Goal: Transaction & Acquisition: Purchase product/service

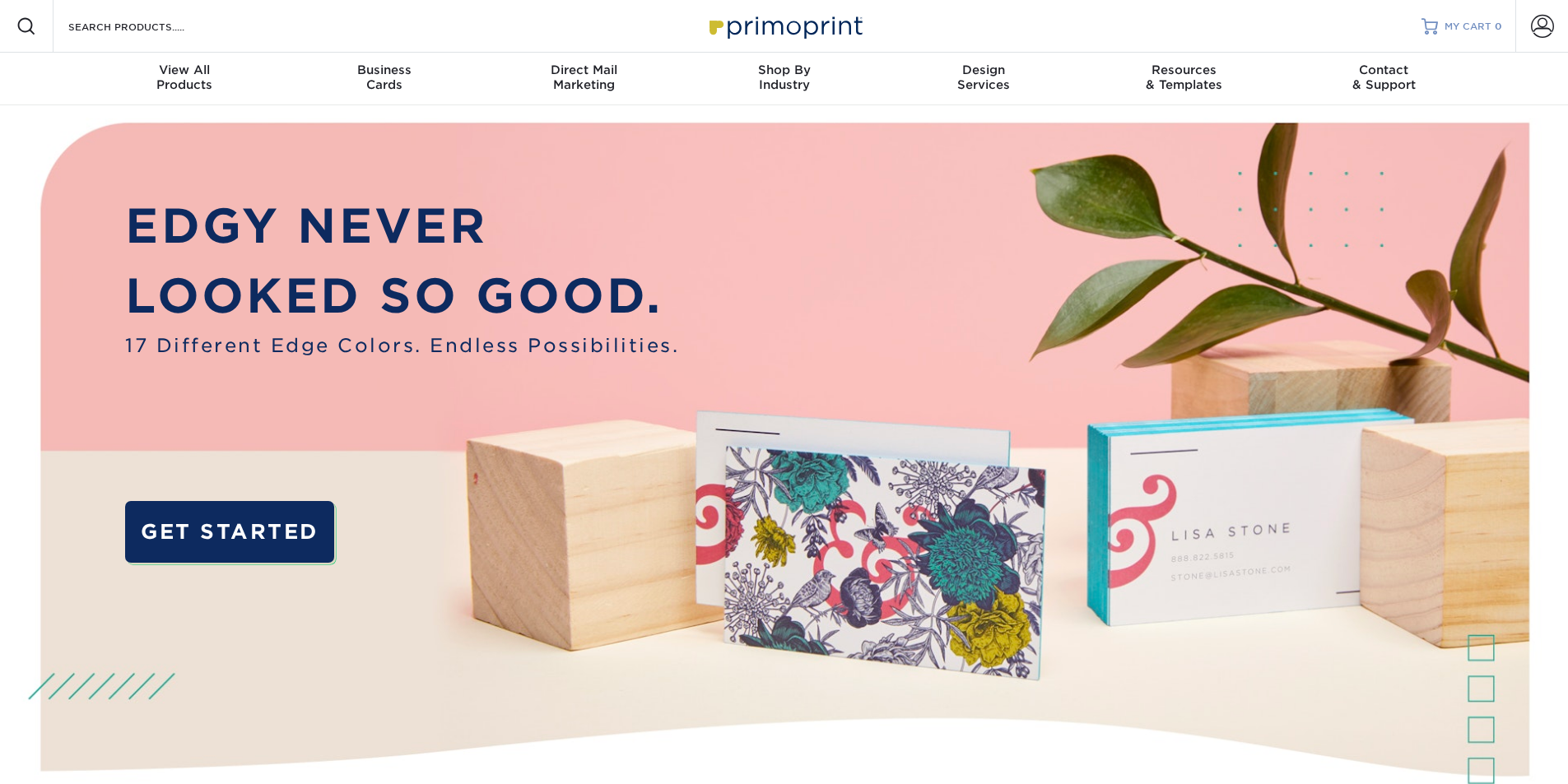
click at [1450, 31] on span "MY CART" at bounding box center [1468, 27] width 47 height 14
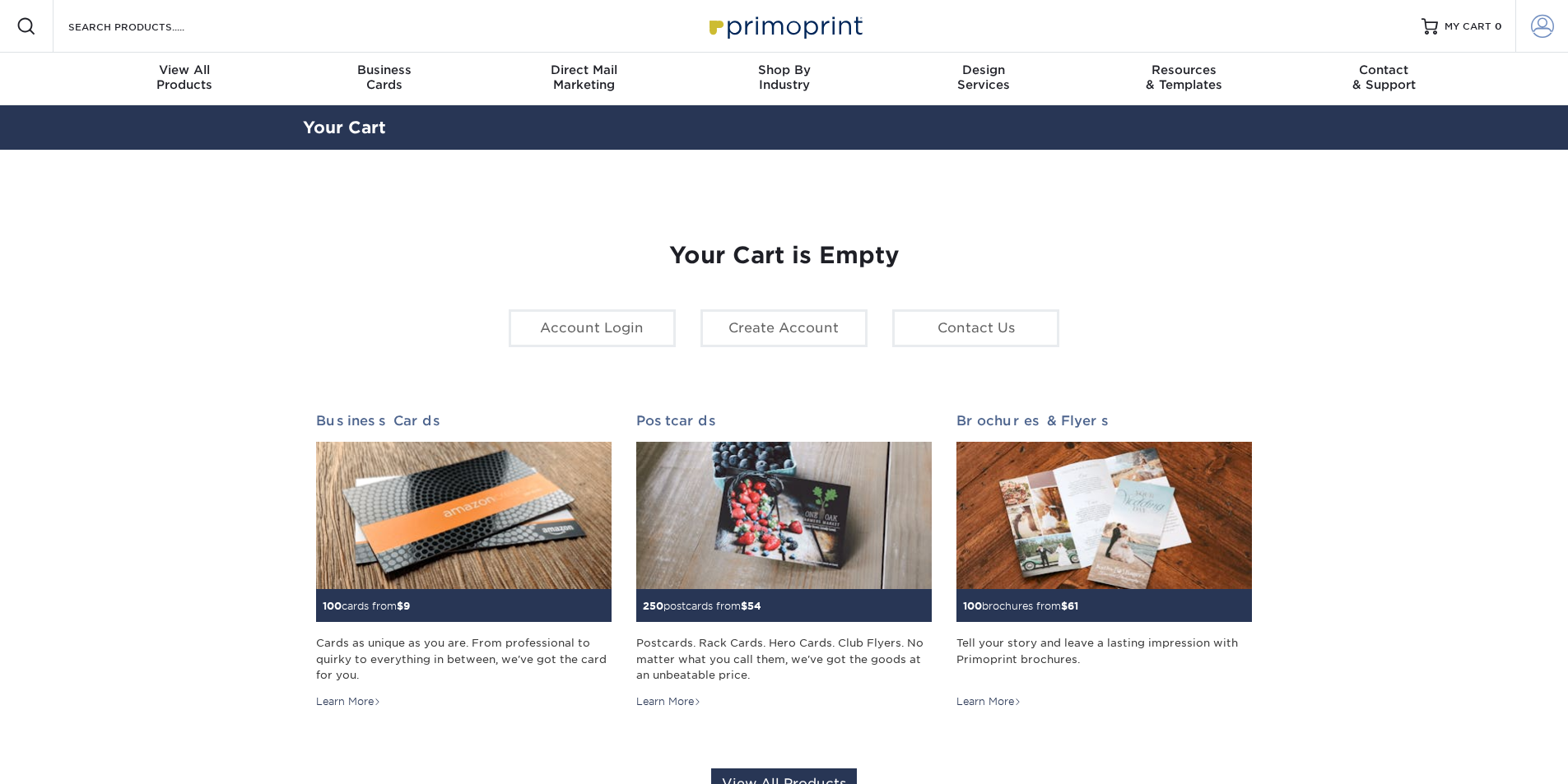
click at [1546, 27] on span at bounding box center [1542, 27] width 23 height 23
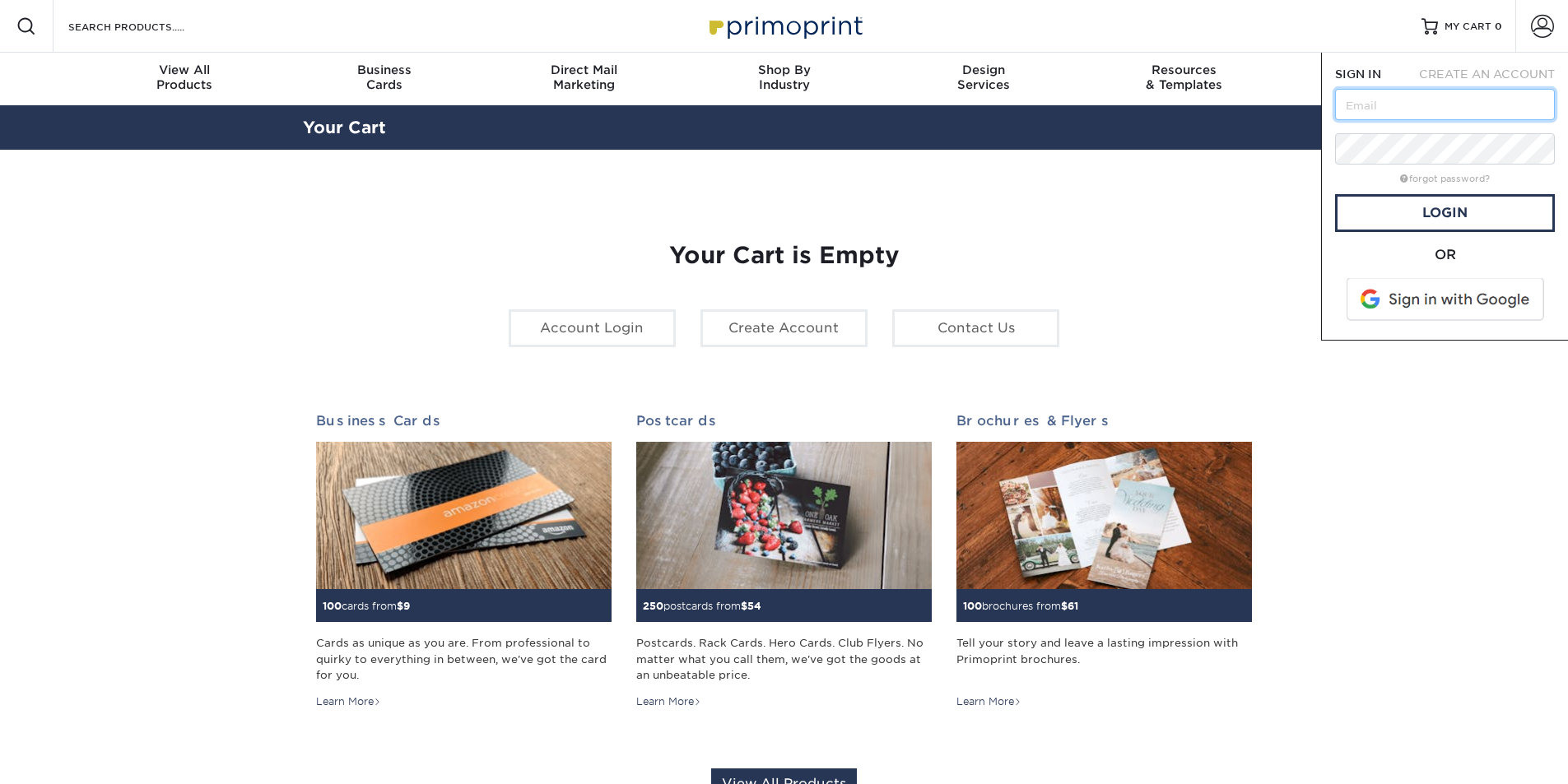
click at [1423, 97] on input "text" at bounding box center [1444, 104] width 220 height 31
type input "[PERSON_NAME][EMAIL_ADDRESS][DOMAIN_NAME]"
click at [1418, 206] on link "Login" at bounding box center [1444, 213] width 220 height 38
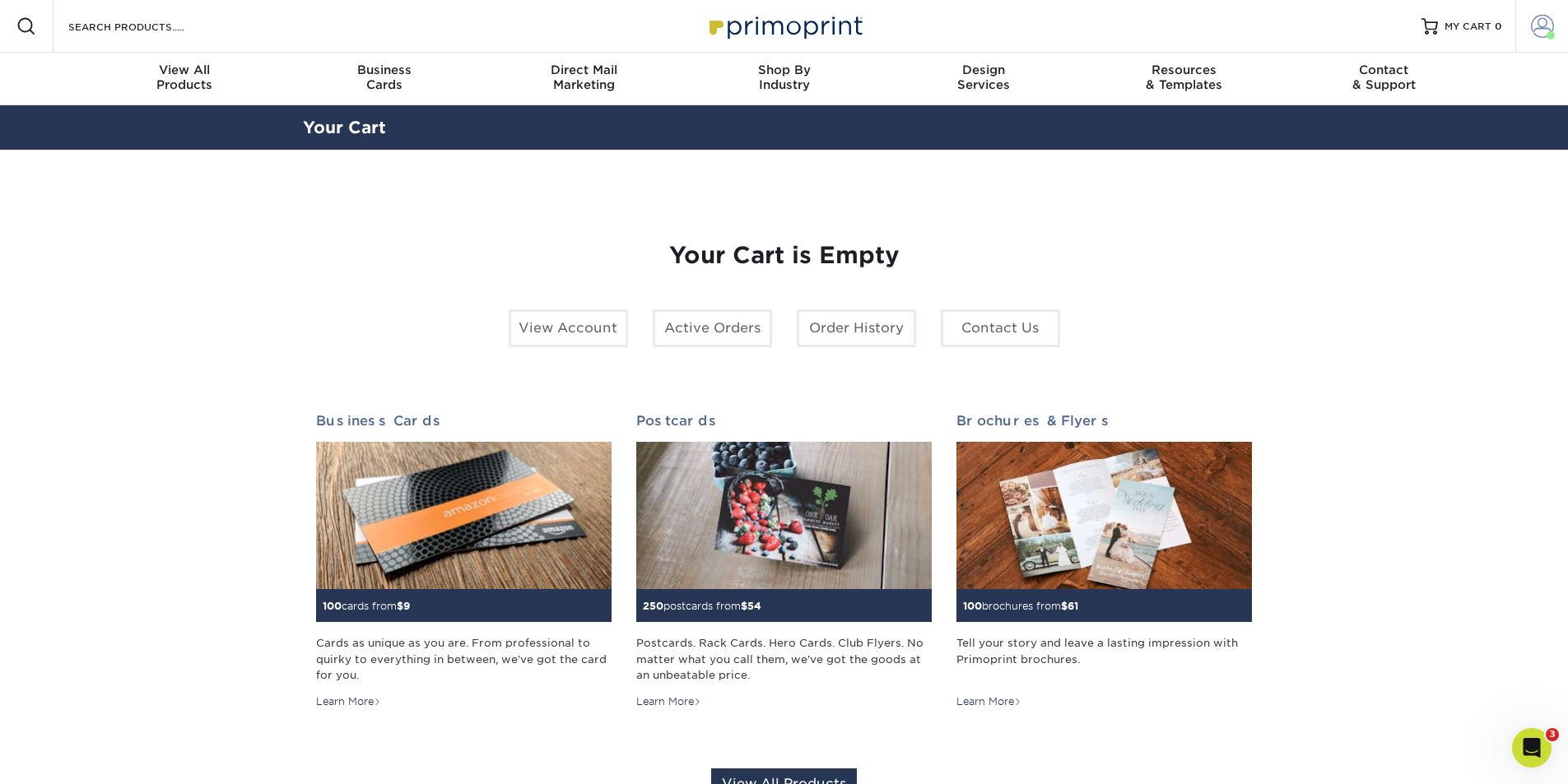
click at [1546, 26] on span at bounding box center [1542, 27] width 23 height 23
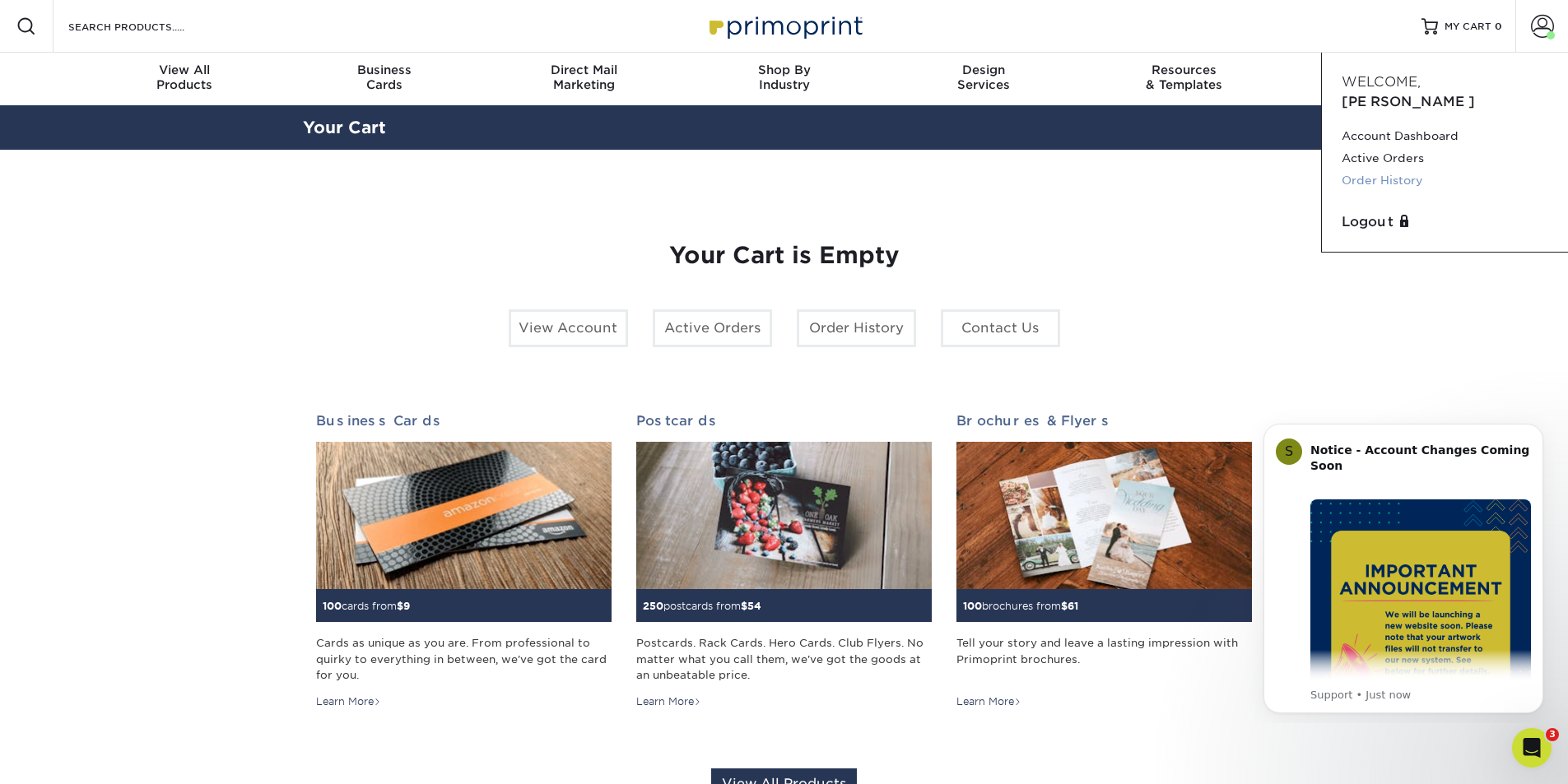
click at [1379, 169] on link "Order History" at bounding box center [1444, 180] width 206 height 22
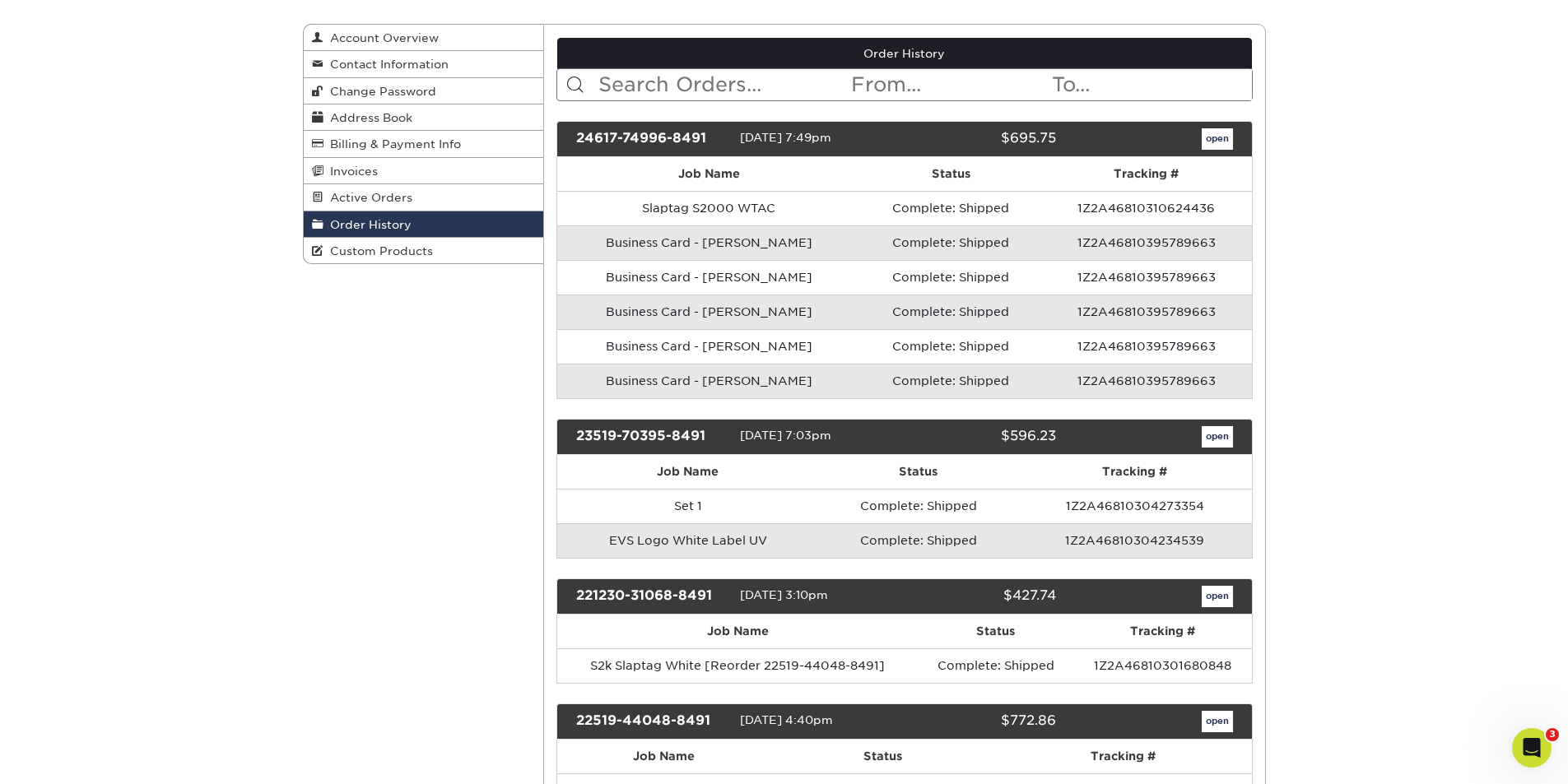
click at [658, 539] on td "EVS Logo White Label UV" at bounding box center [688, 540] width 262 height 35
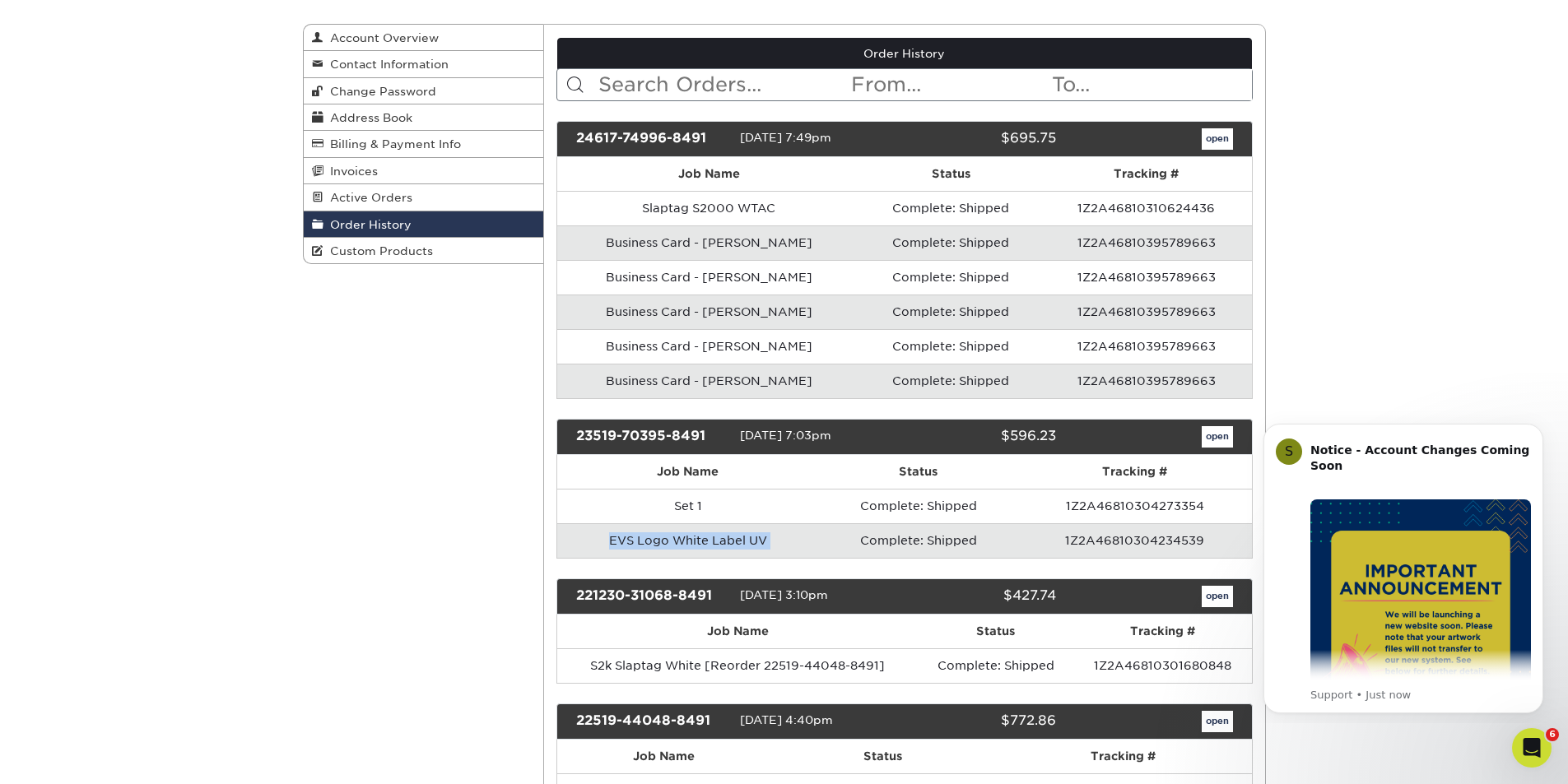
click at [658, 540] on td "EVS Logo White Label UV" at bounding box center [688, 540] width 262 height 35
click at [1208, 440] on link "open" at bounding box center [1217, 437] width 32 height 22
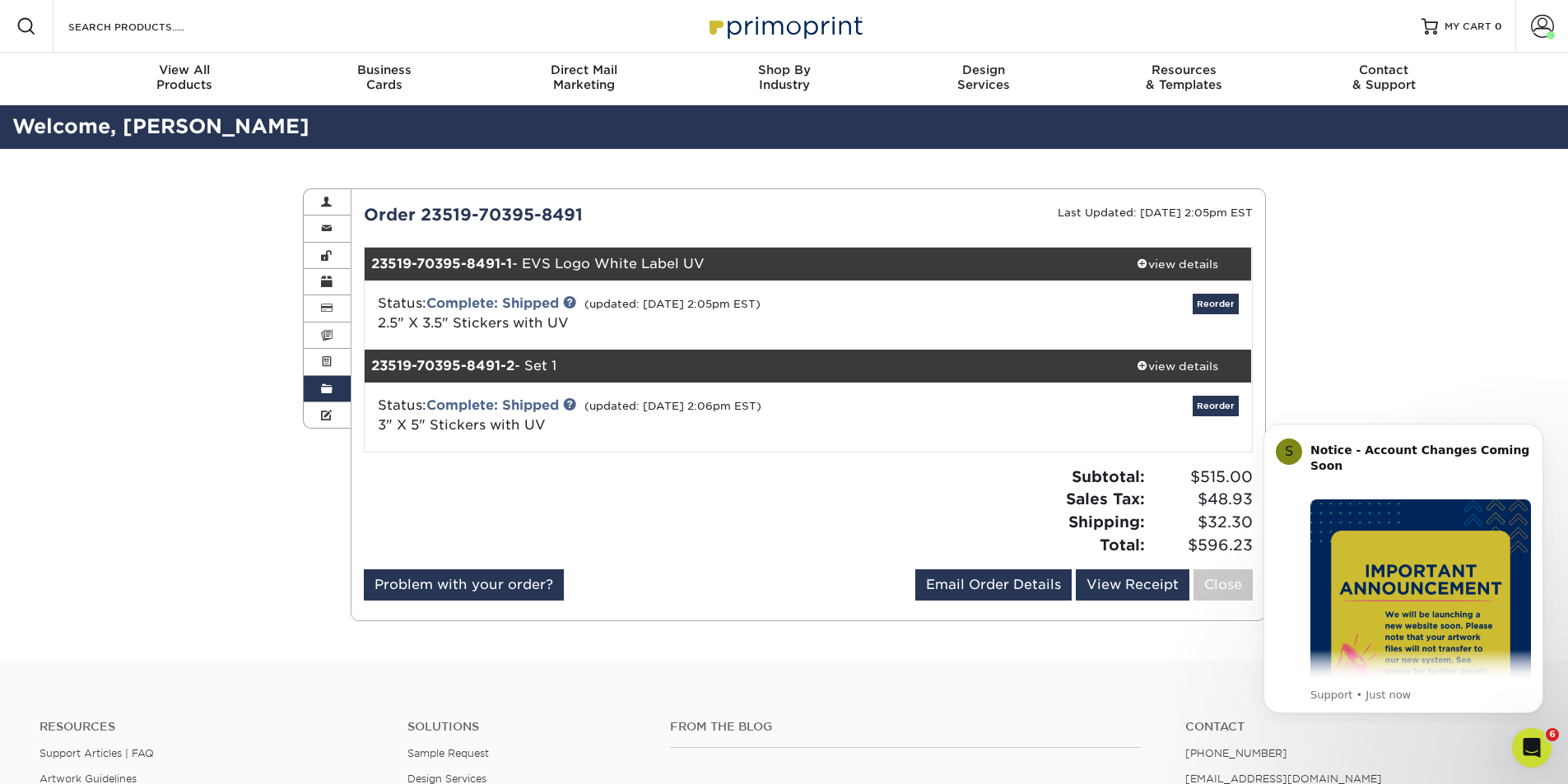
click at [518, 366] on div "23519-70395-8491-2 - Set 1" at bounding box center [734, 366] width 739 height 33
click at [1147, 363] on div "view details" at bounding box center [1177, 366] width 148 height 17
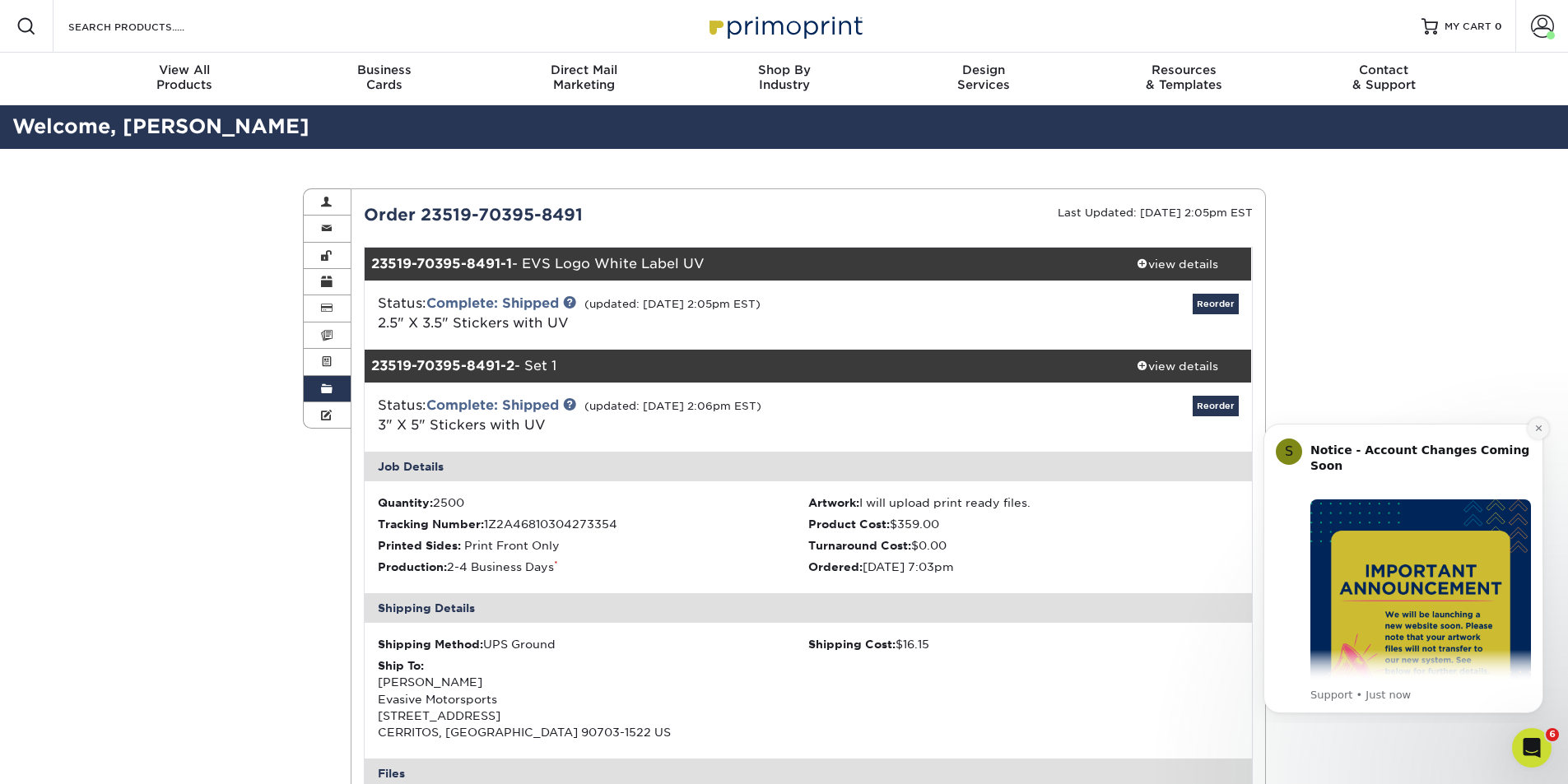
click at [1538, 428] on icon "Dismiss notification" at bounding box center [1537, 428] width 6 height 6
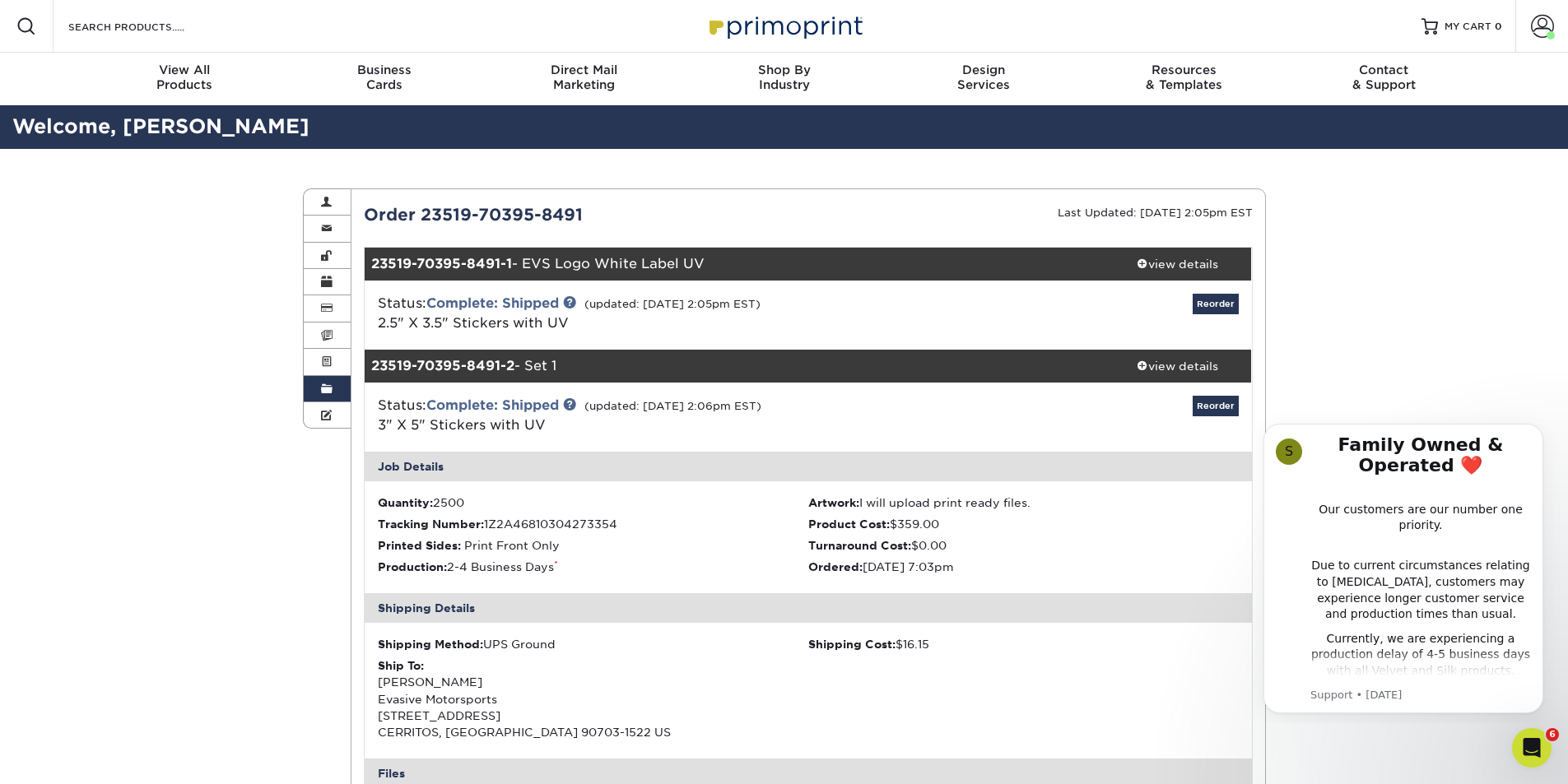
click at [1056, 596] on div "Shipping Details" at bounding box center [808, 608] width 887 height 30
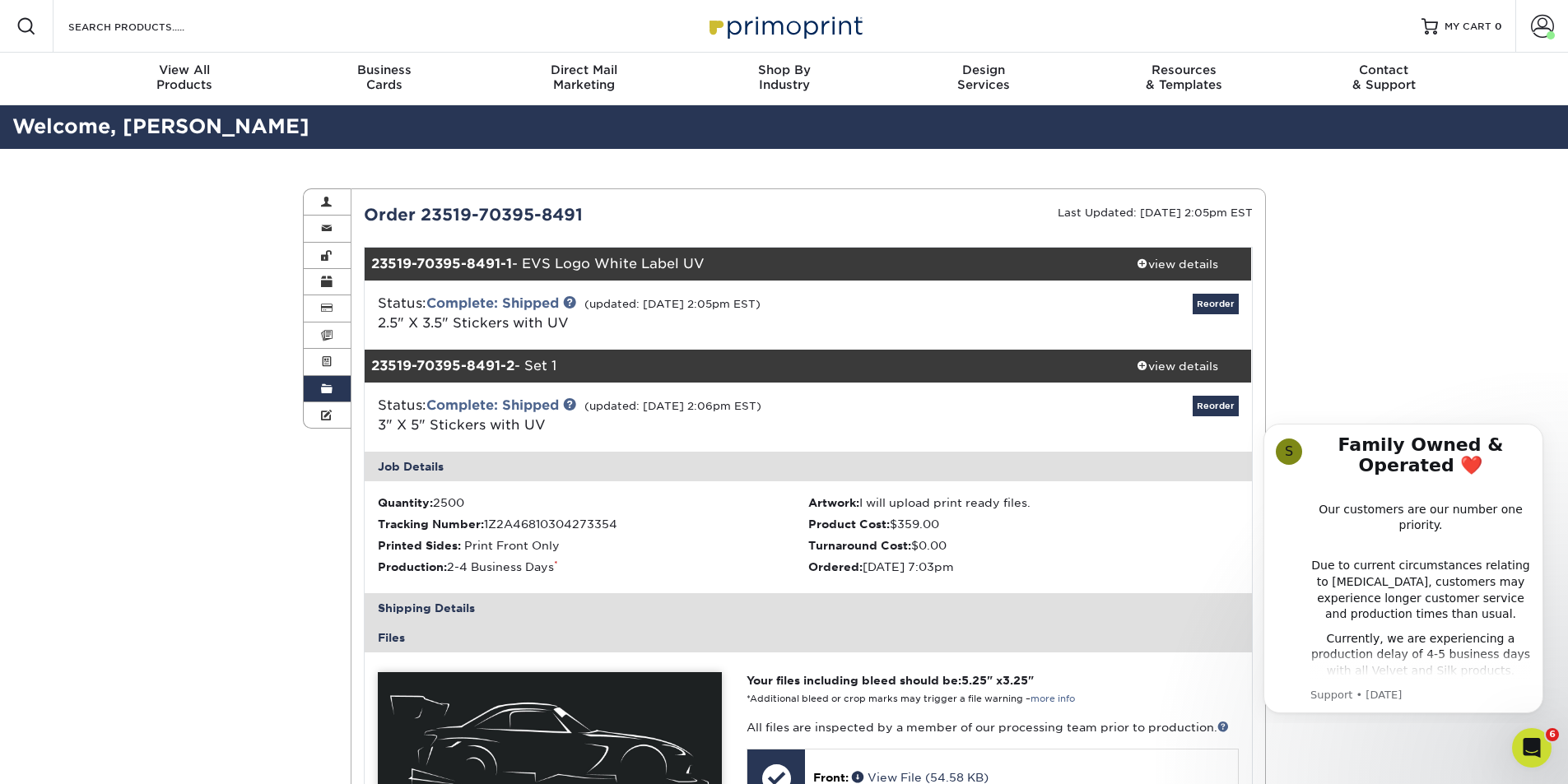
click at [1095, 577] on ul "Quantity: 2500 Artwork: I will upload print ready files. Tracking Number: 1Z2A4…" at bounding box center [808, 537] width 887 height 111
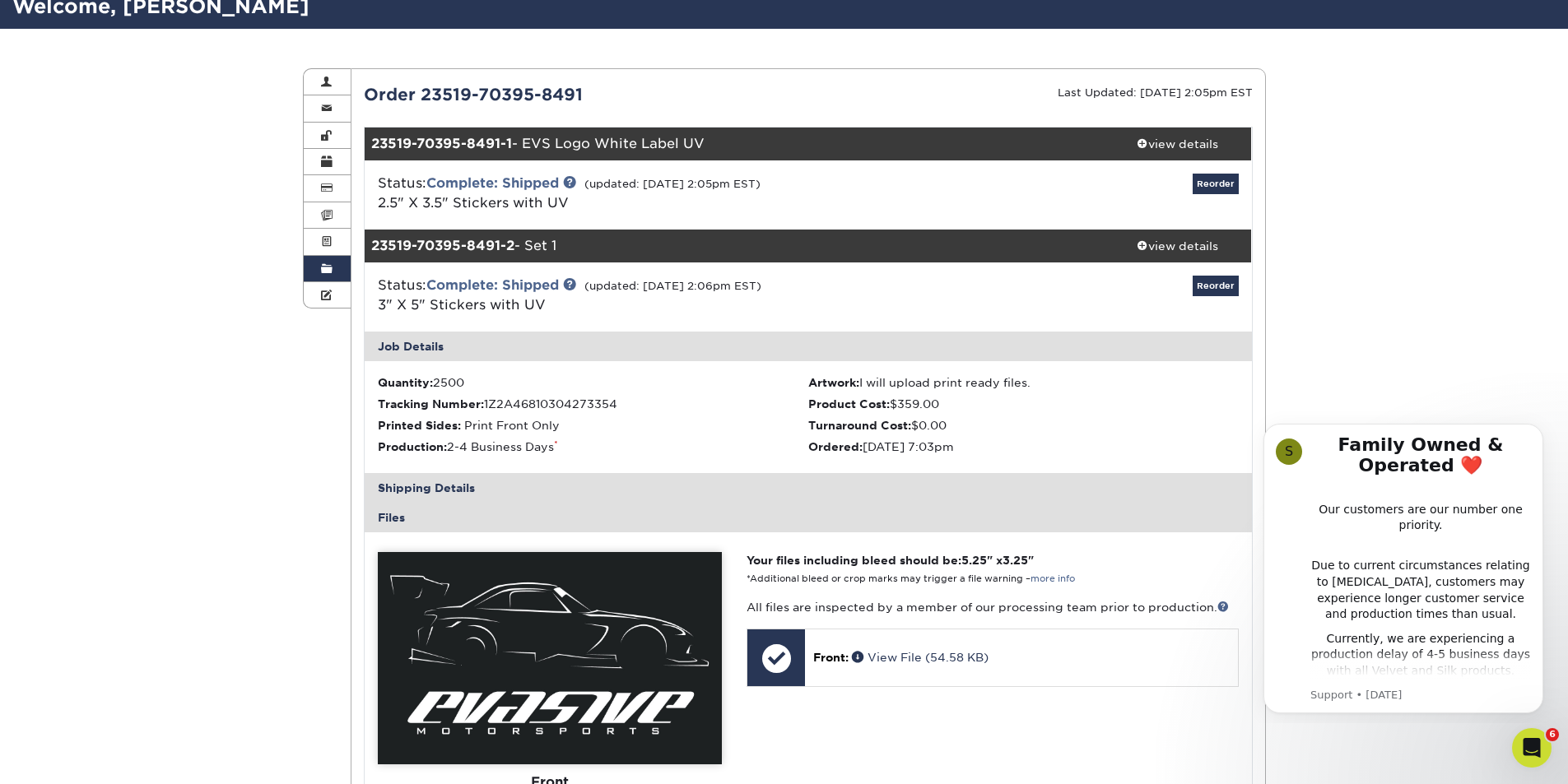
scroll to position [82, 0]
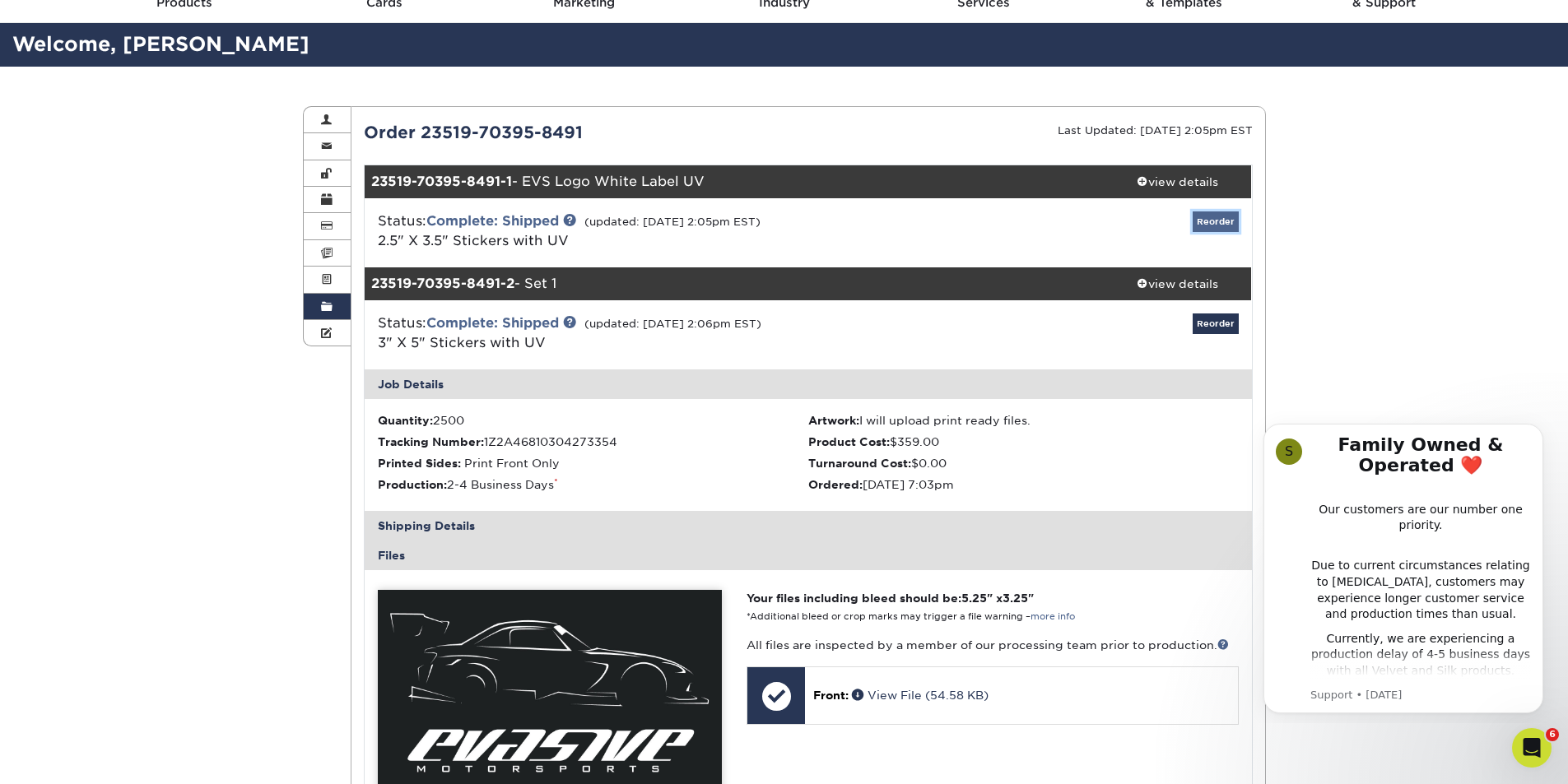
click at [1216, 221] on link "Reorder" at bounding box center [1216, 221] width 46 height 21
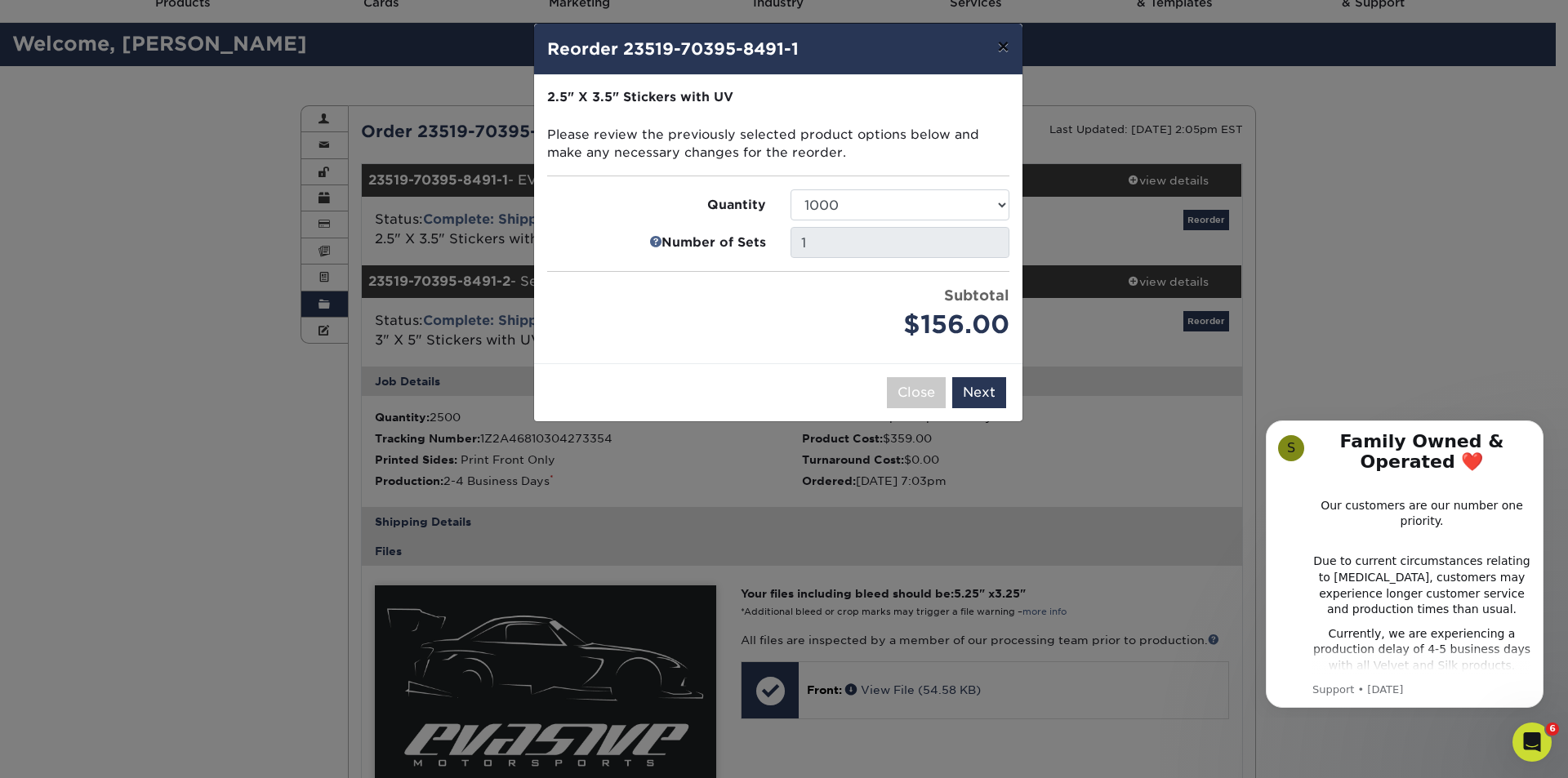
click at [1006, 48] on button "×" at bounding box center [1003, 47] width 38 height 46
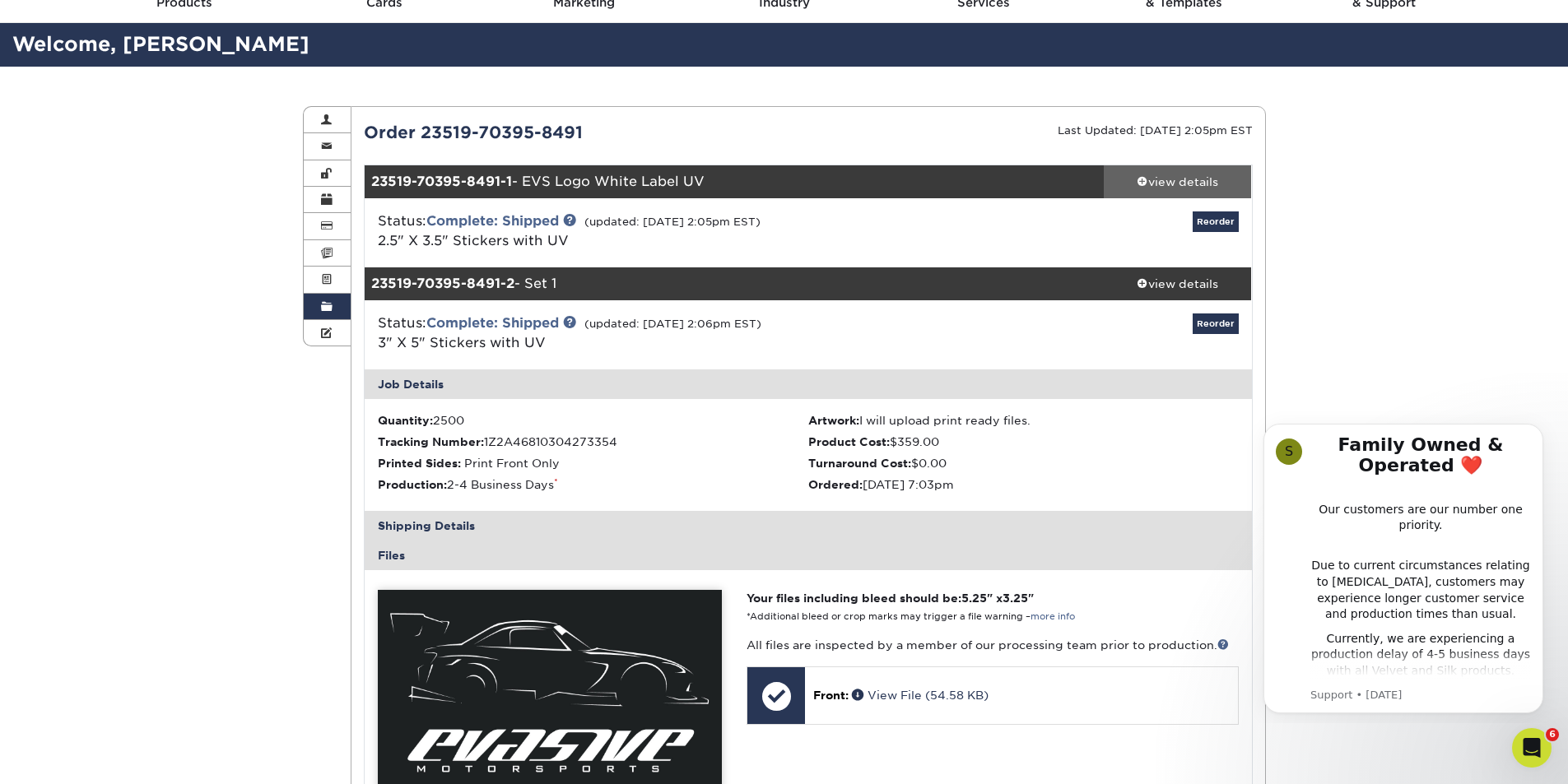
click at [1207, 184] on div "view details" at bounding box center [1177, 181] width 148 height 17
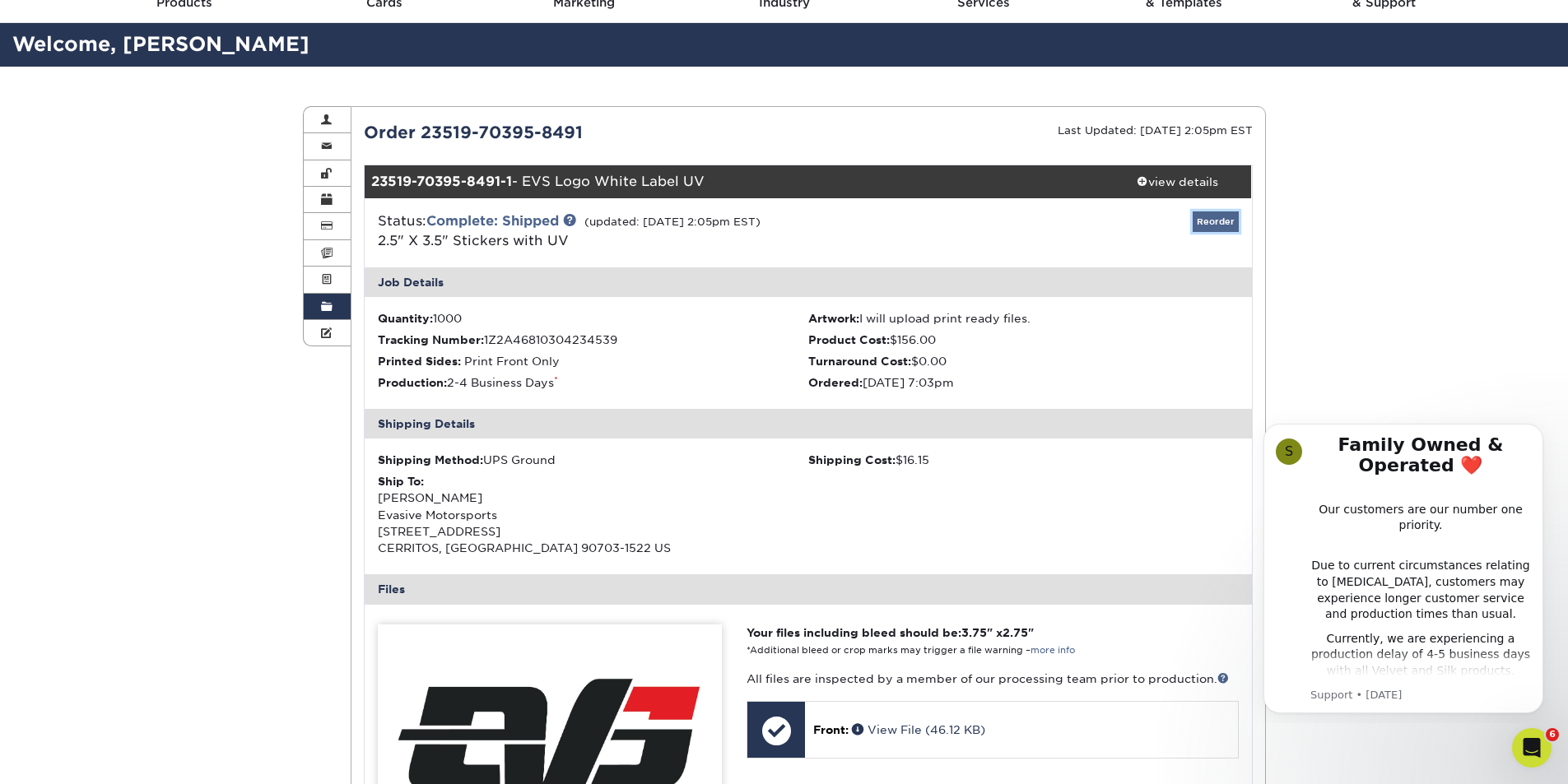
click at [1213, 214] on link "Reorder" at bounding box center [1216, 221] width 46 height 21
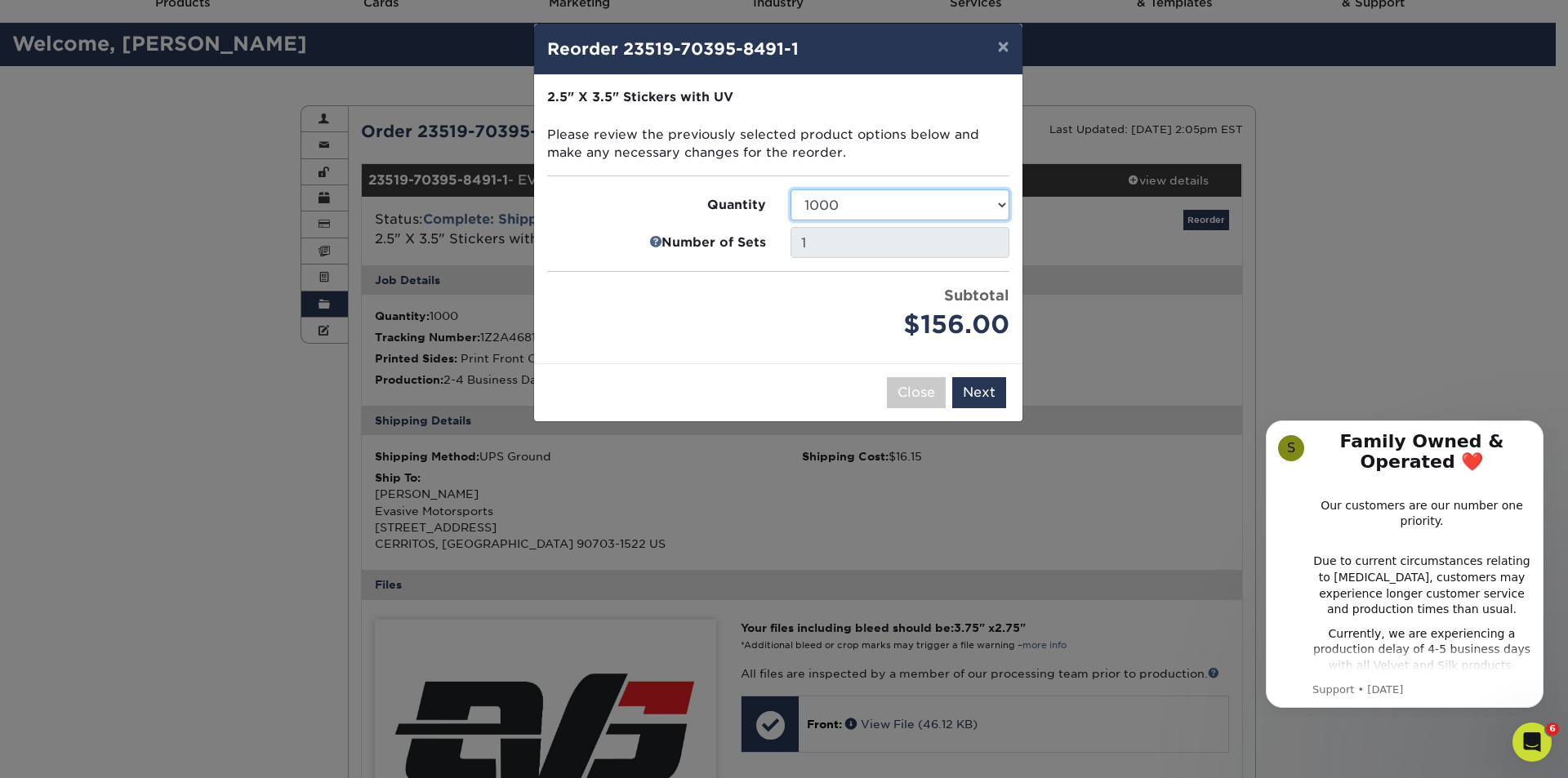
click at [972, 210] on select "500 1000 2500 5000 10000 15000 20000 25000" at bounding box center [900, 205] width 219 height 31
click at [791, 189] on select "500 1000 2500 5000 10000 15000 20000 25000" at bounding box center [900, 205] width 219 height 31
click at [990, 195] on select "500 1000 2500 5000 10000 15000 20000 25000" at bounding box center [900, 205] width 219 height 31
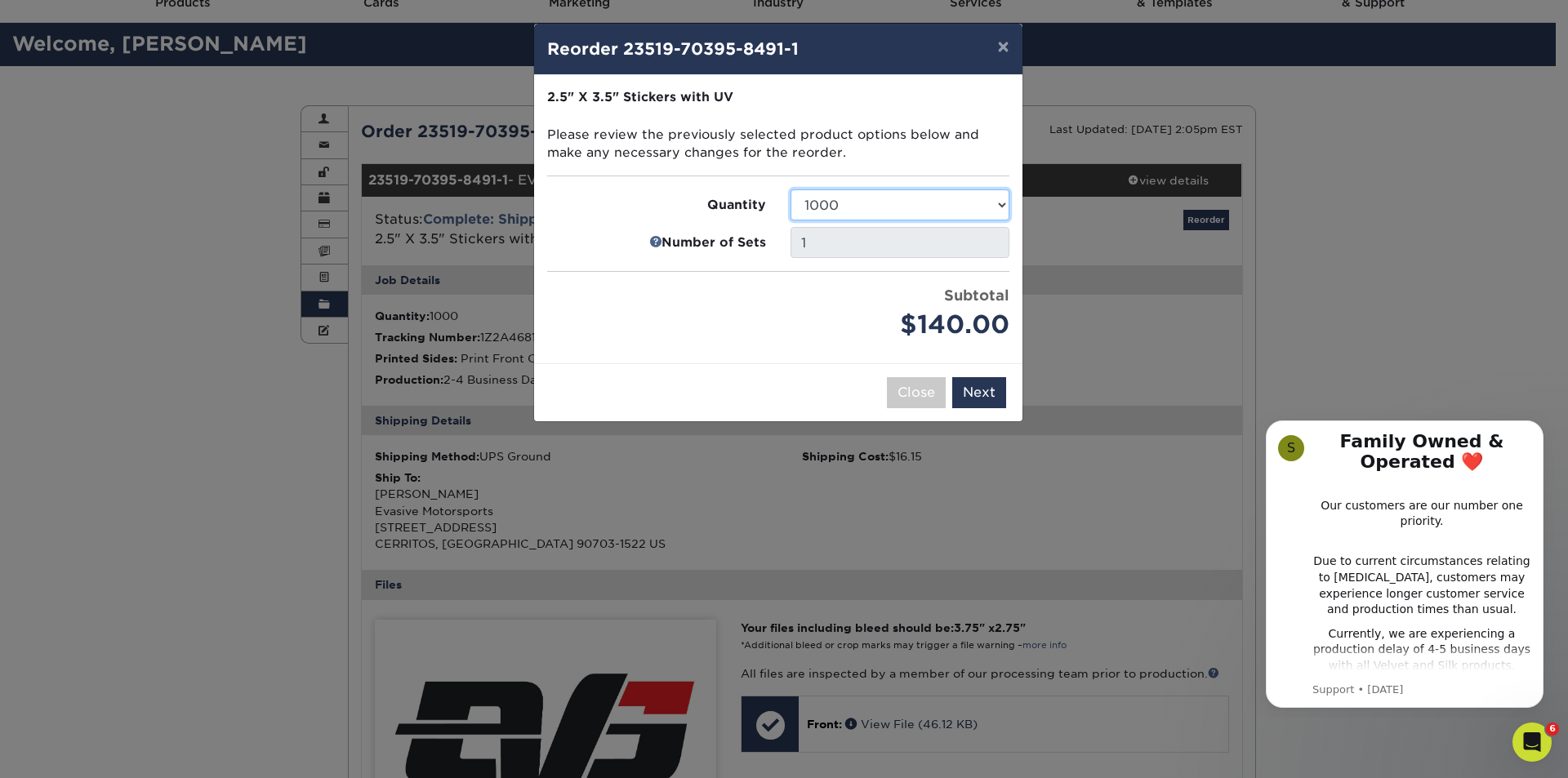
click at [791, 189] on select "500 1000 2500 5000 10000 15000 20000 25000" at bounding box center [900, 205] width 219 height 31
click at [977, 218] on select "500 1000 2500 5000 10000 15000 20000 25000" at bounding box center [900, 205] width 219 height 31
click at [791, 189] on select "500 1000 2500 5000 10000 15000 20000 25000" at bounding box center [900, 205] width 219 height 31
click at [987, 189] on select "500 1000 2500 5000 10000 15000 20000 25000" at bounding box center [900, 205] width 219 height 31
select select "52e3d710-0e8f-4d4d-8560-7d4d8655be69"
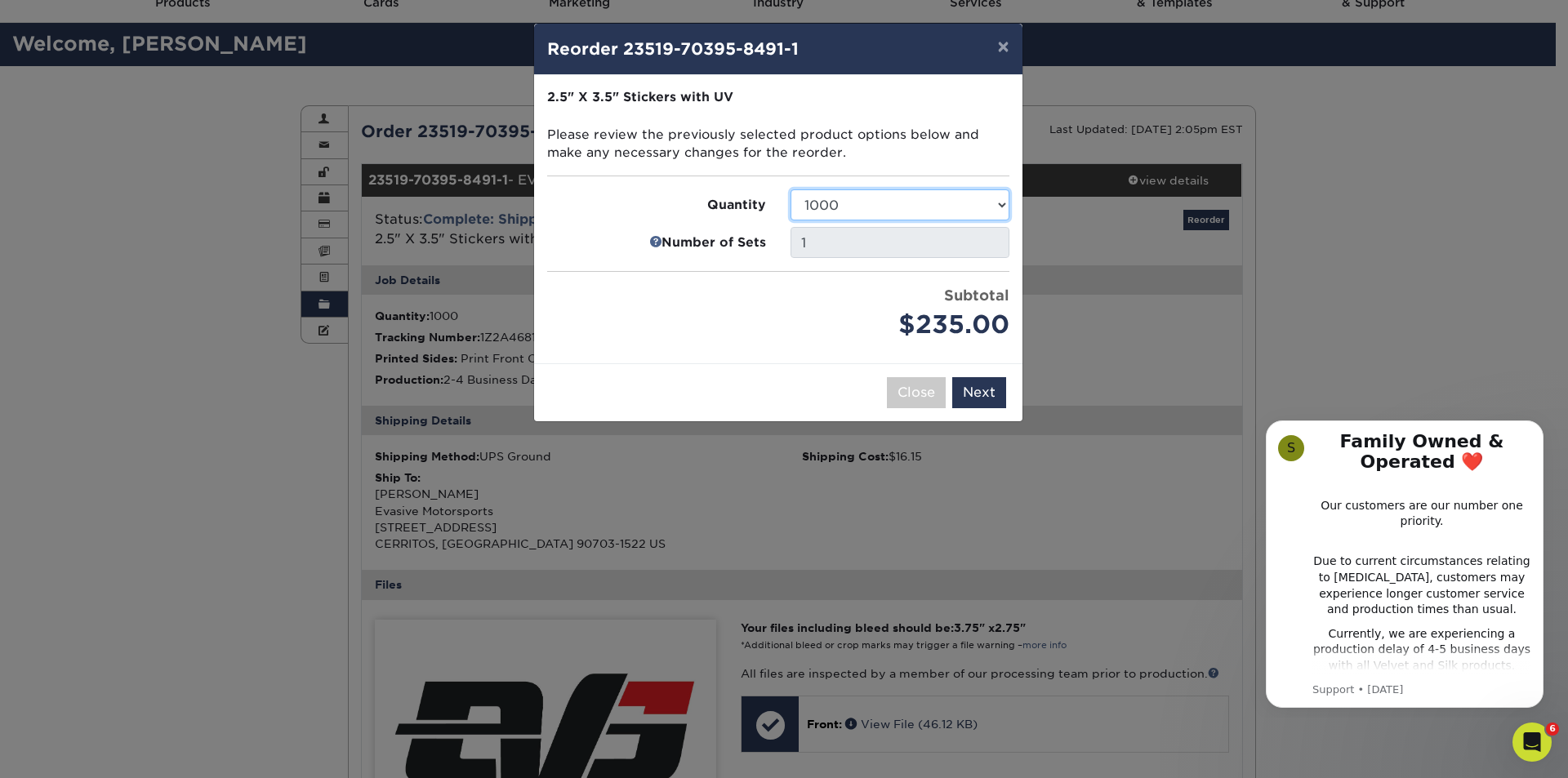
click at [791, 189] on select "500 1000 2500 5000 10000 15000 20000 25000" at bounding box center [900, 205] width 219 height 31
drag, startPoint x: 969, startPoint y: 400, endPoint x: 1021, endPoint y: 400, distance: 52.0
click at [970, 400] on button "Next" at bounding box center [979, 393] width 54 height 31
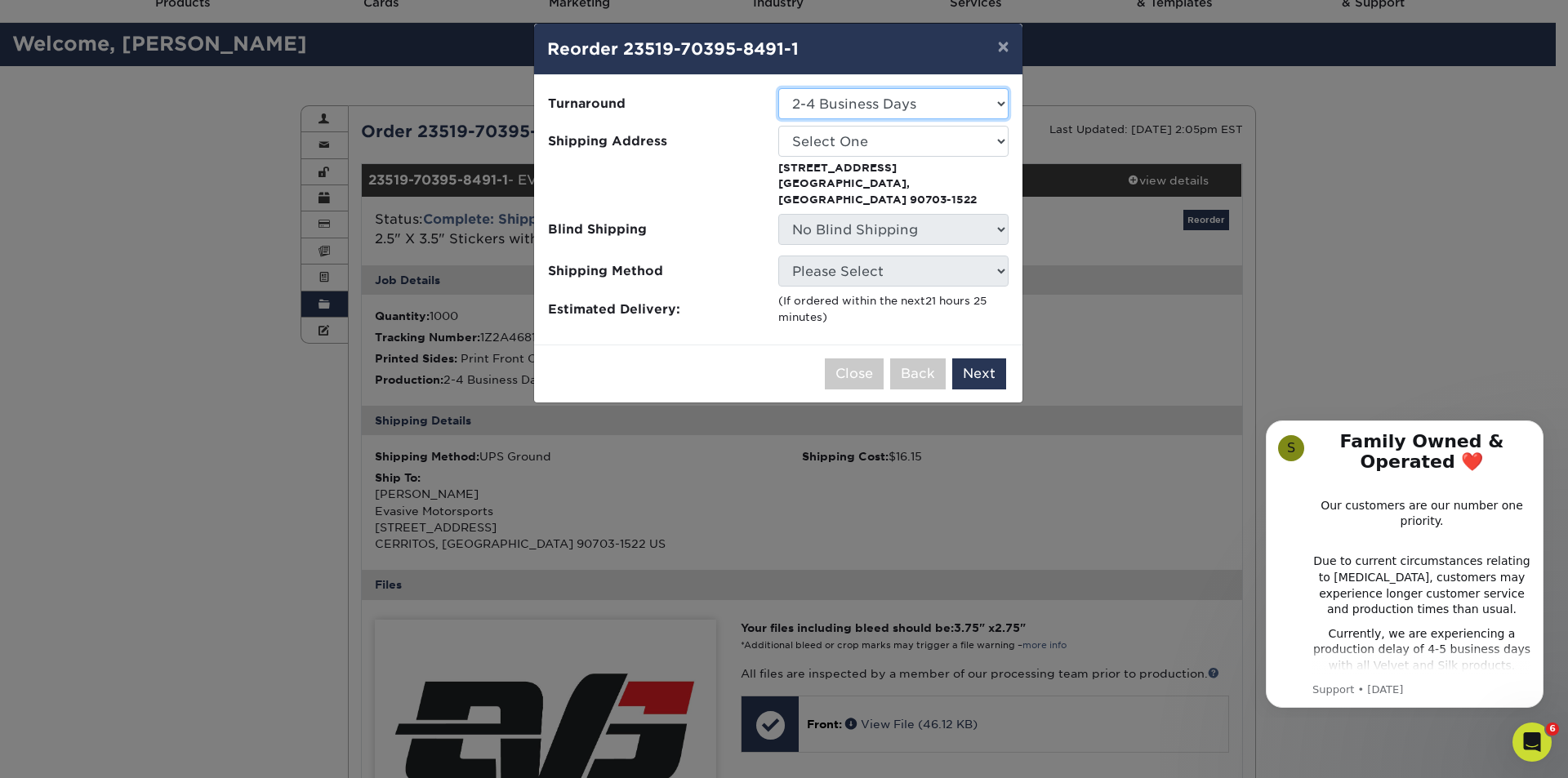
click at [971, 94] on select "Select One 2-4 Business Days 2 Day Next Business Day" at bounding box center [893, 104] width 230 height 31
click at [906, 149] on select "Select One AMEX" at bounding box center [893, 141] width 230 height 31
click at [761, 138] on span "Shipping Address" at bounding box center [656, 141] width 218 height 19
click at [822, 180] on p "10636 Midway Ave Cerritos, CA 90703-1522" at bounding box center [893, 184] width 230 height 48
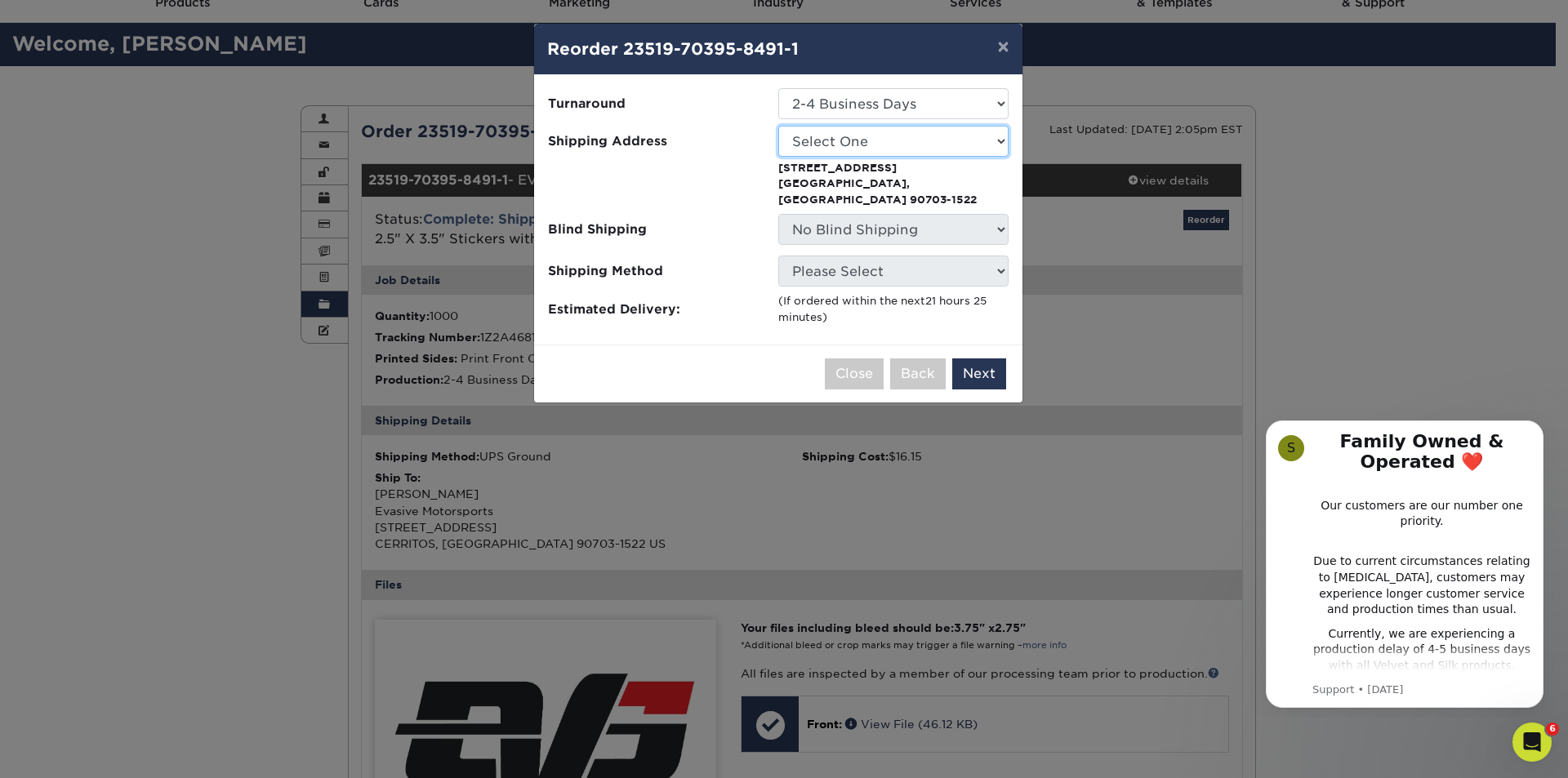
click at [842, 151] on select "Select One AMEX" at bounding box center [893, 141] width 230 height 31
select select "5254"
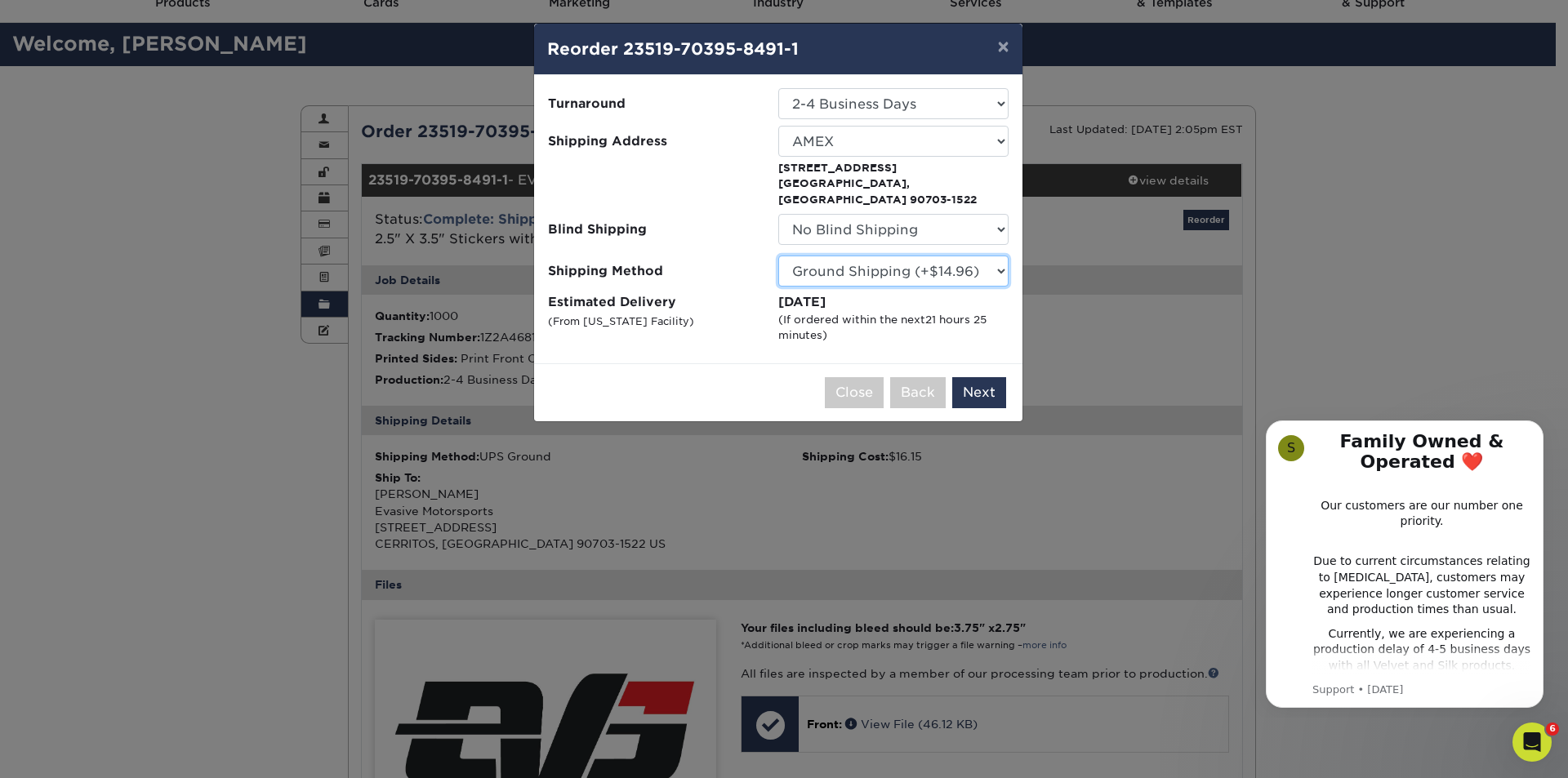
click at [993, 256] on select "Please Select Ground Shipping (+$14.96) 3 Day Shipping Service (+$15.34) 2 Day …" at bounding box center [893, 271] width 230 height 31
click at [973, 377] on button "Next" at bounding box center [979, 393] width 54 height 31
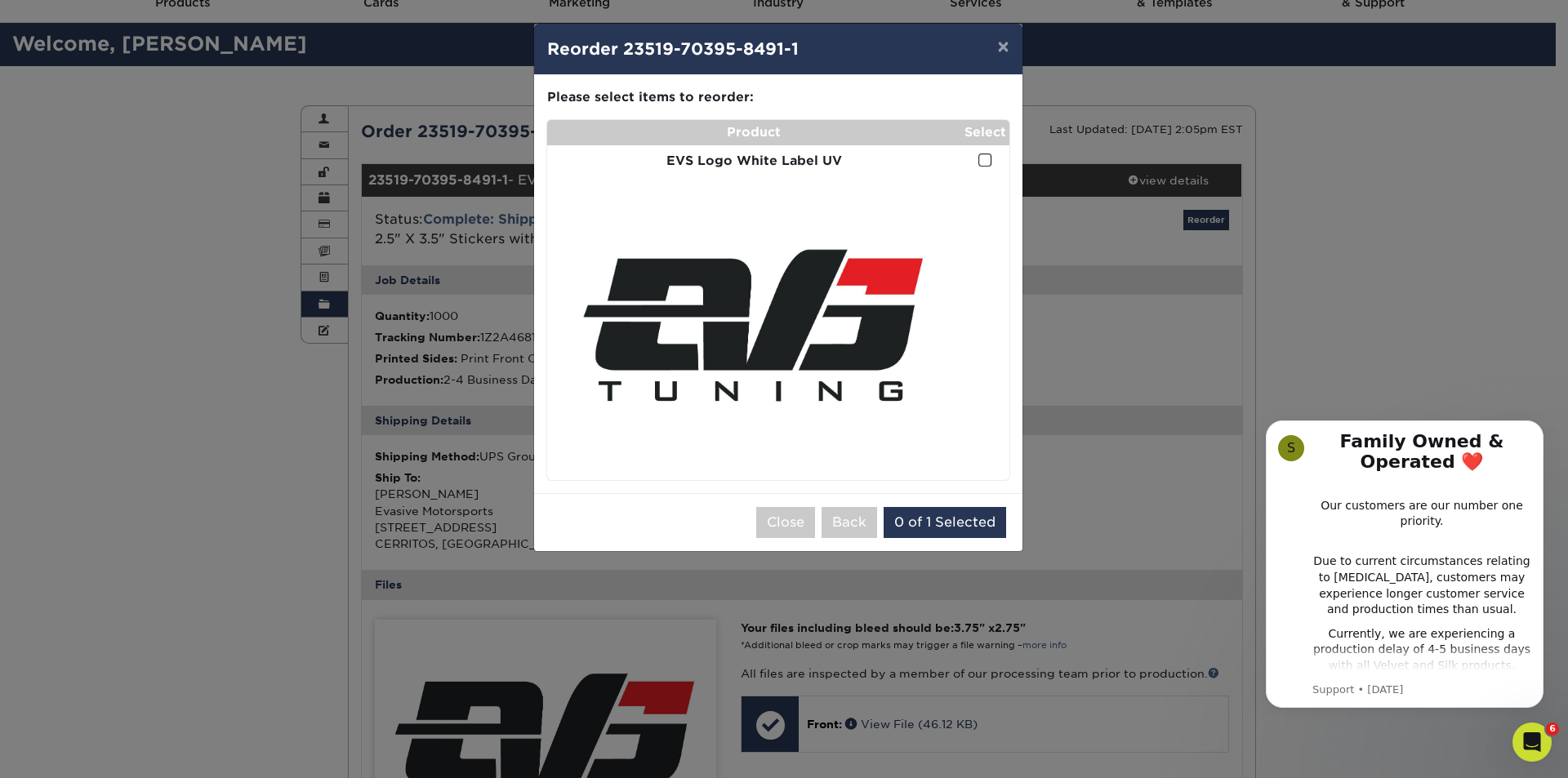
click at [988, 163] on span at bounding box center [985, 160] width 14 height 16
click at [0, 0] on input "checkbox" at bounding box center [0, 0] width 0 height 0
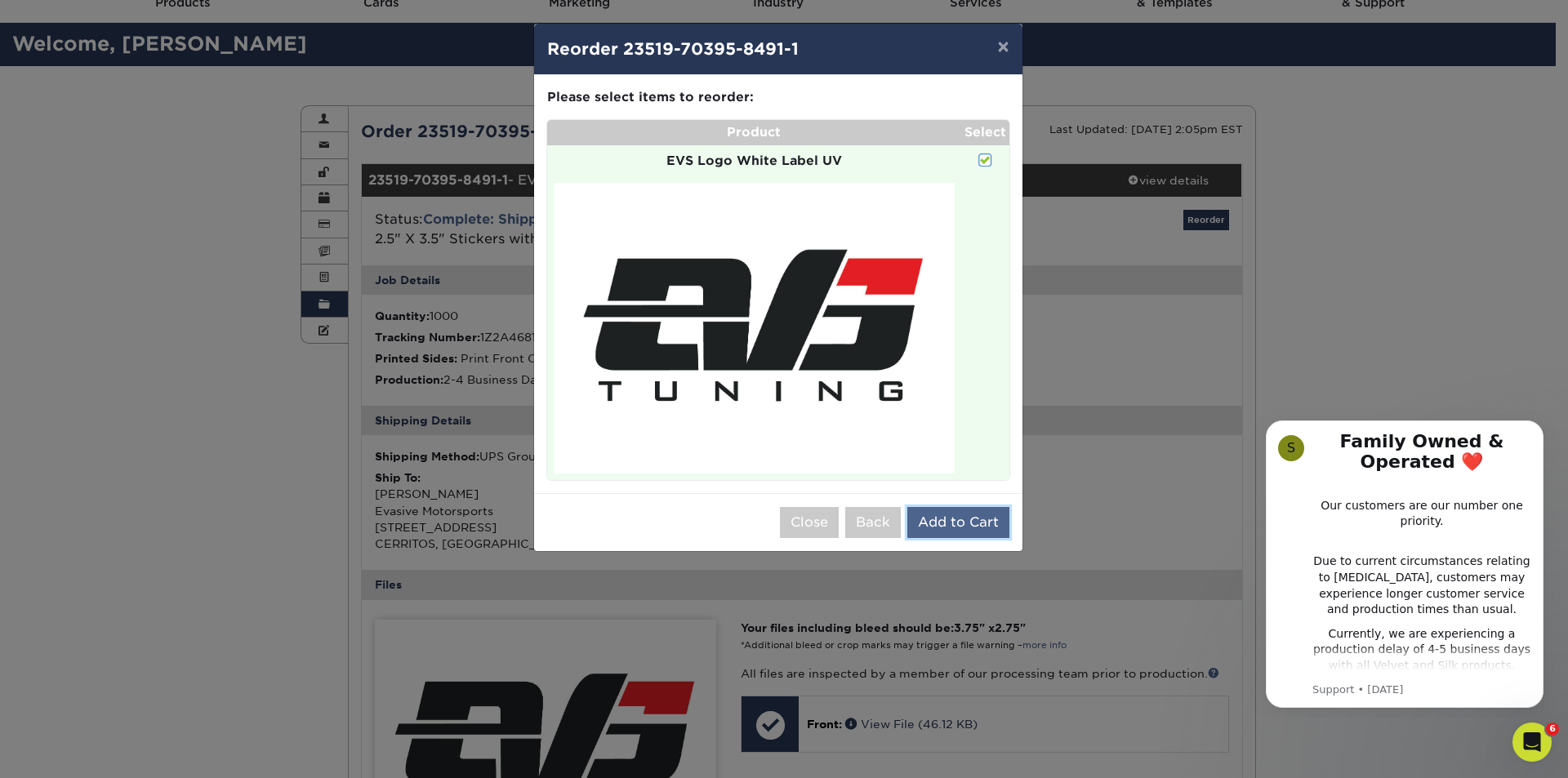
click at [942, 522] on button "Add to Cart" at bounding box center [958, 522] width 102 height 31
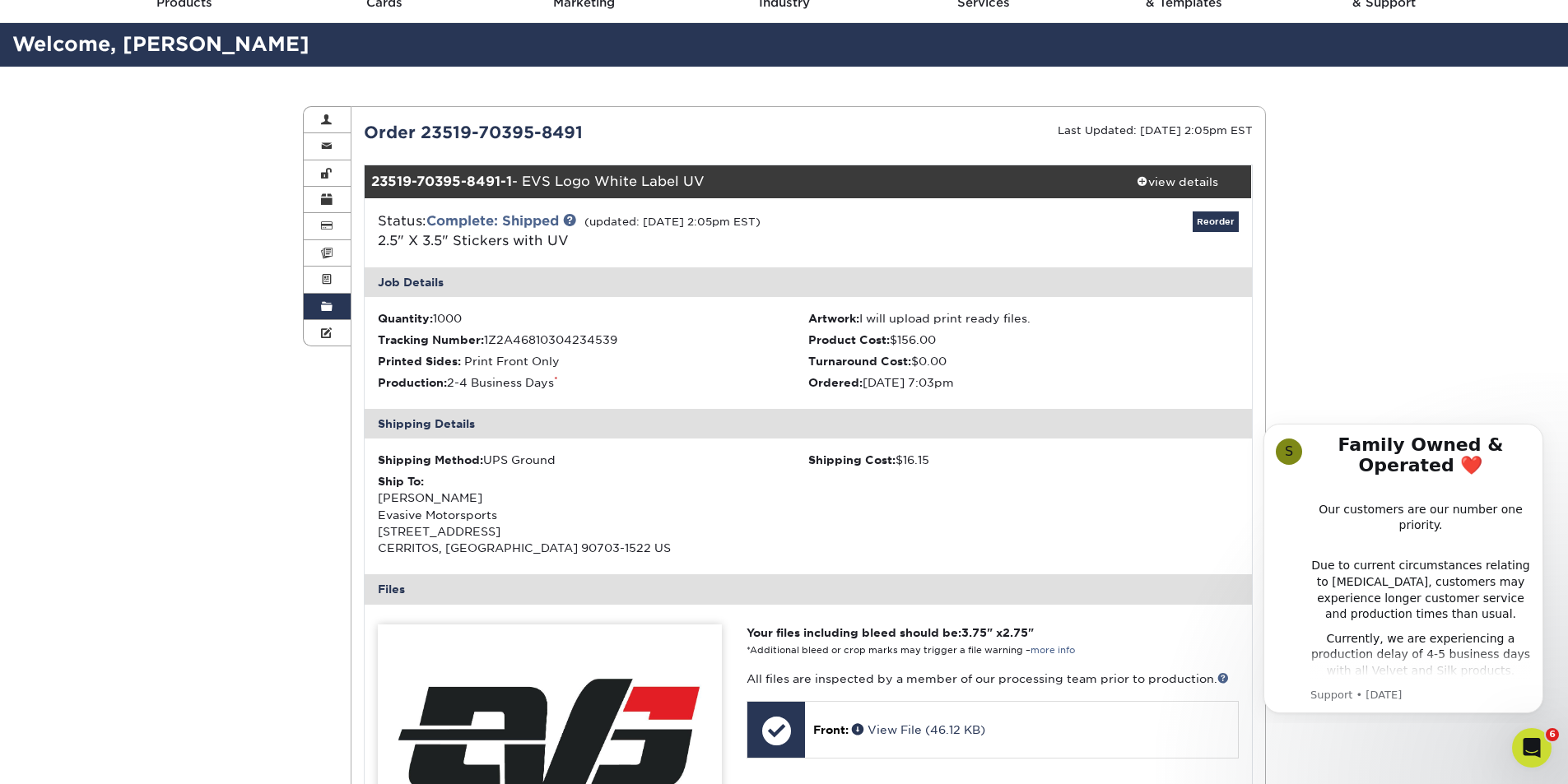
click at [320, 302] on link "Order History" at bounding box center [328, 307] width 48 height 27
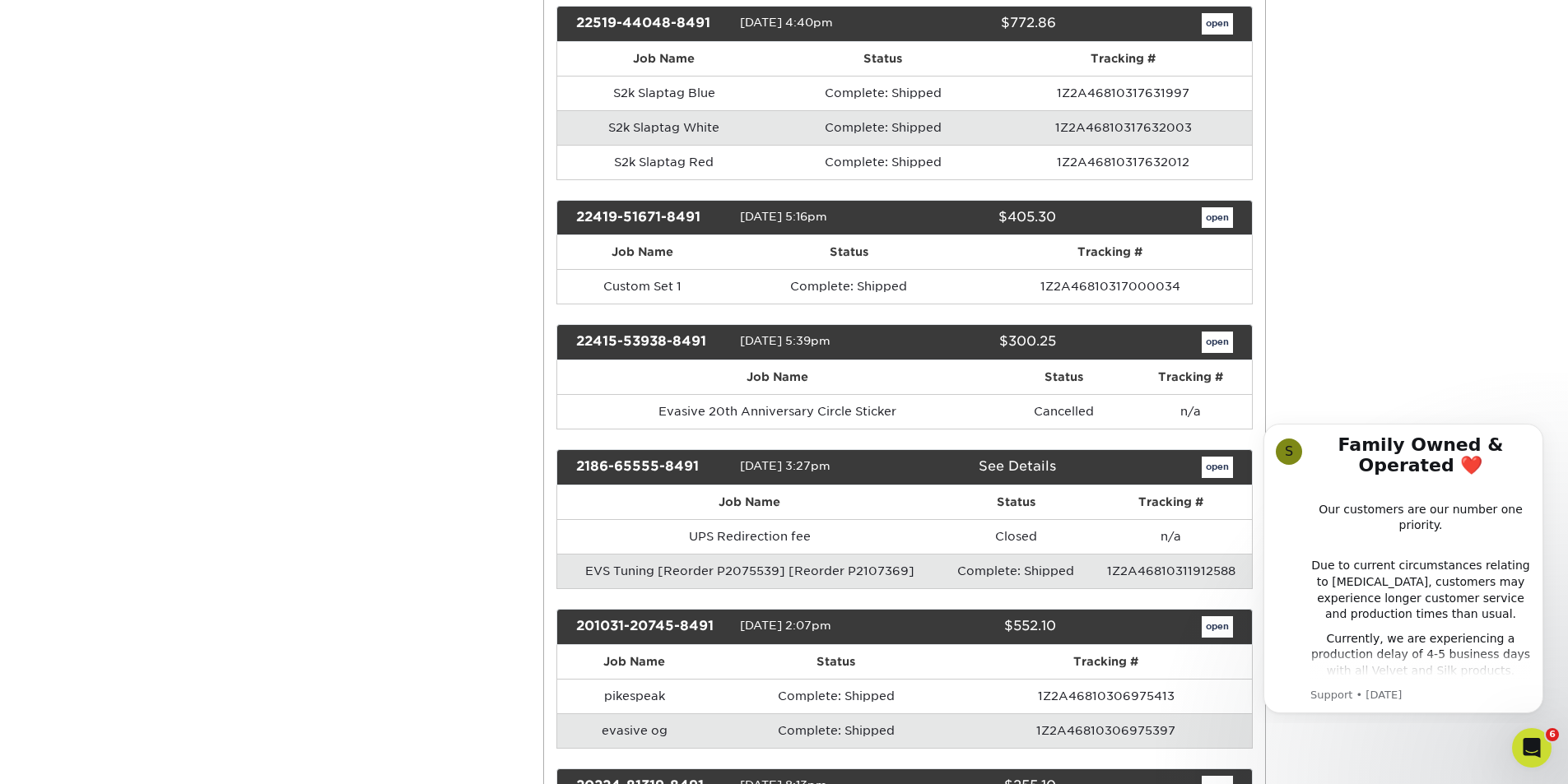
scroll to position [905, 0]
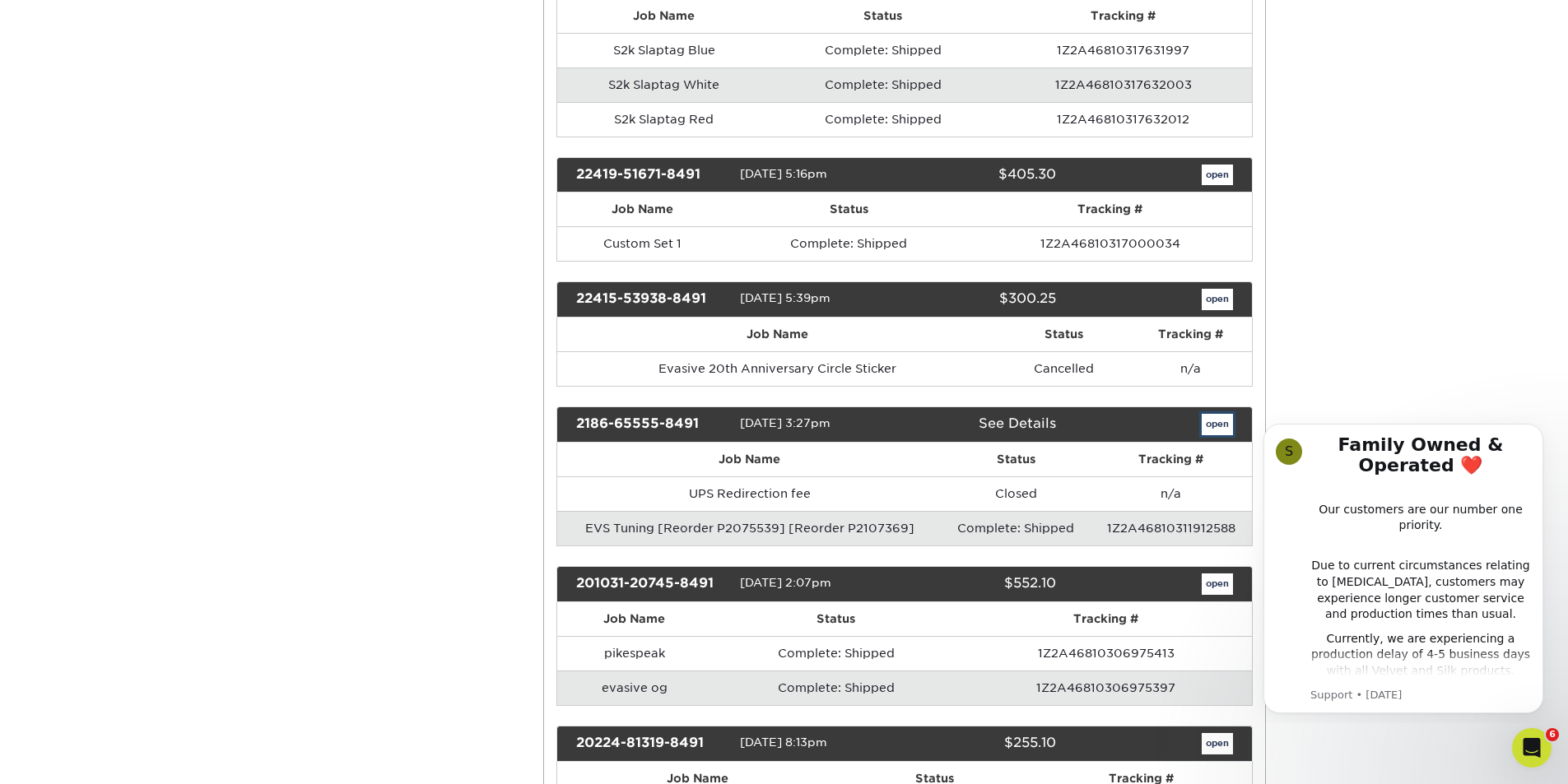
click at [1207, 431] on link "open" at bounding box center [1217, 424] width 32 height 22
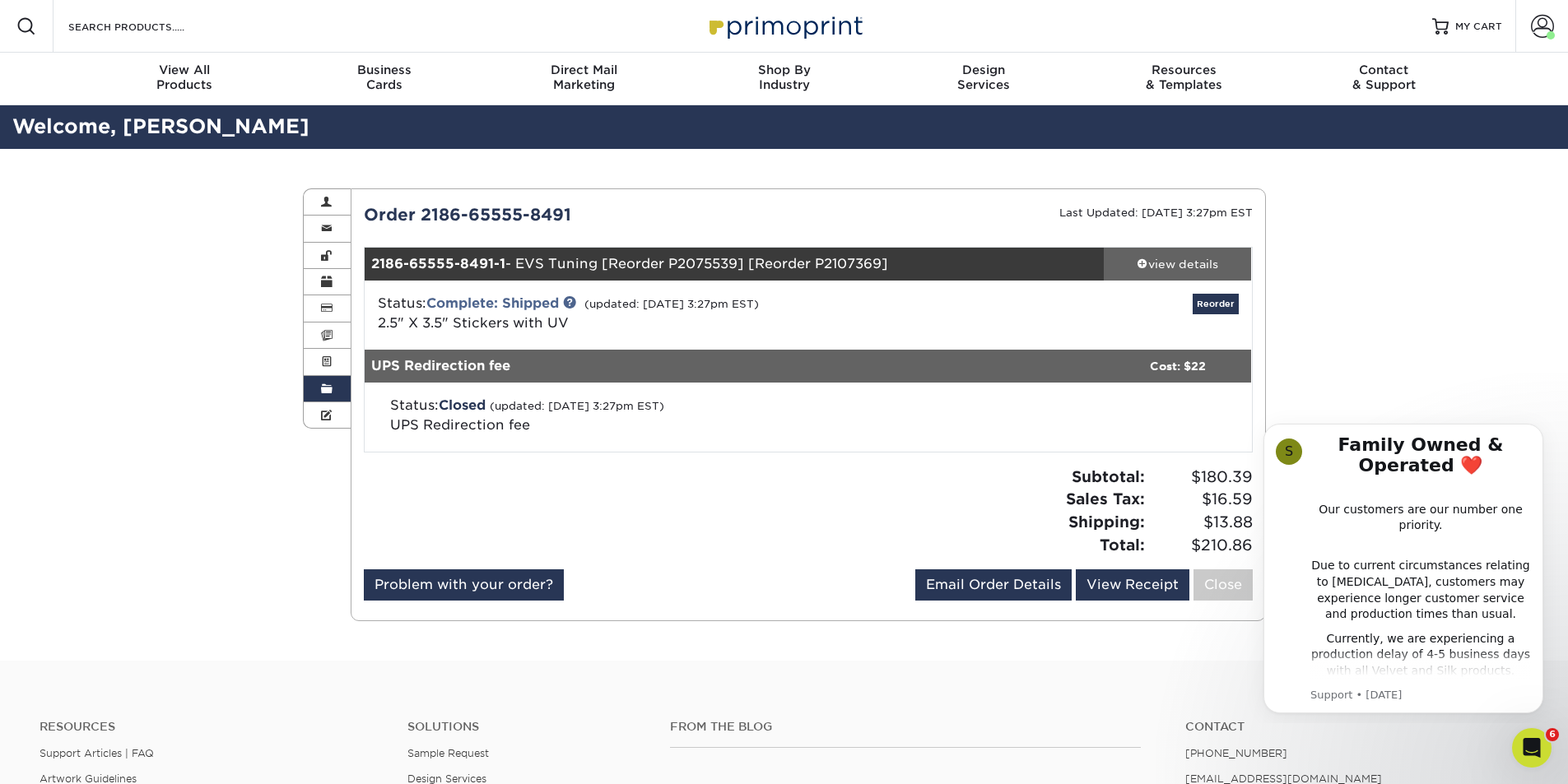
click at [1172, 259] on div "view details" at bounding box center [1177, 264] width 148 height 17
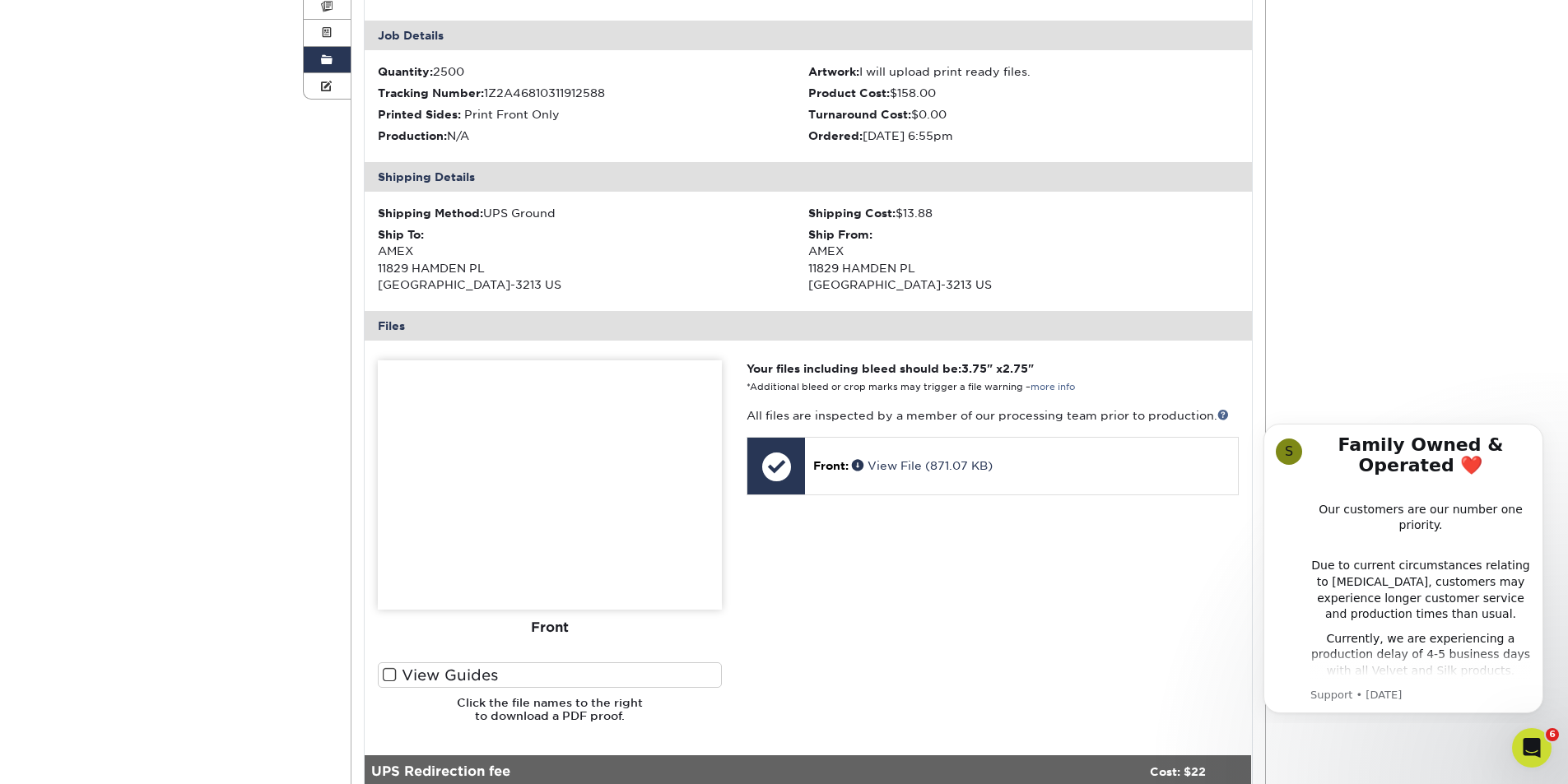
scroll to position [82, 0]
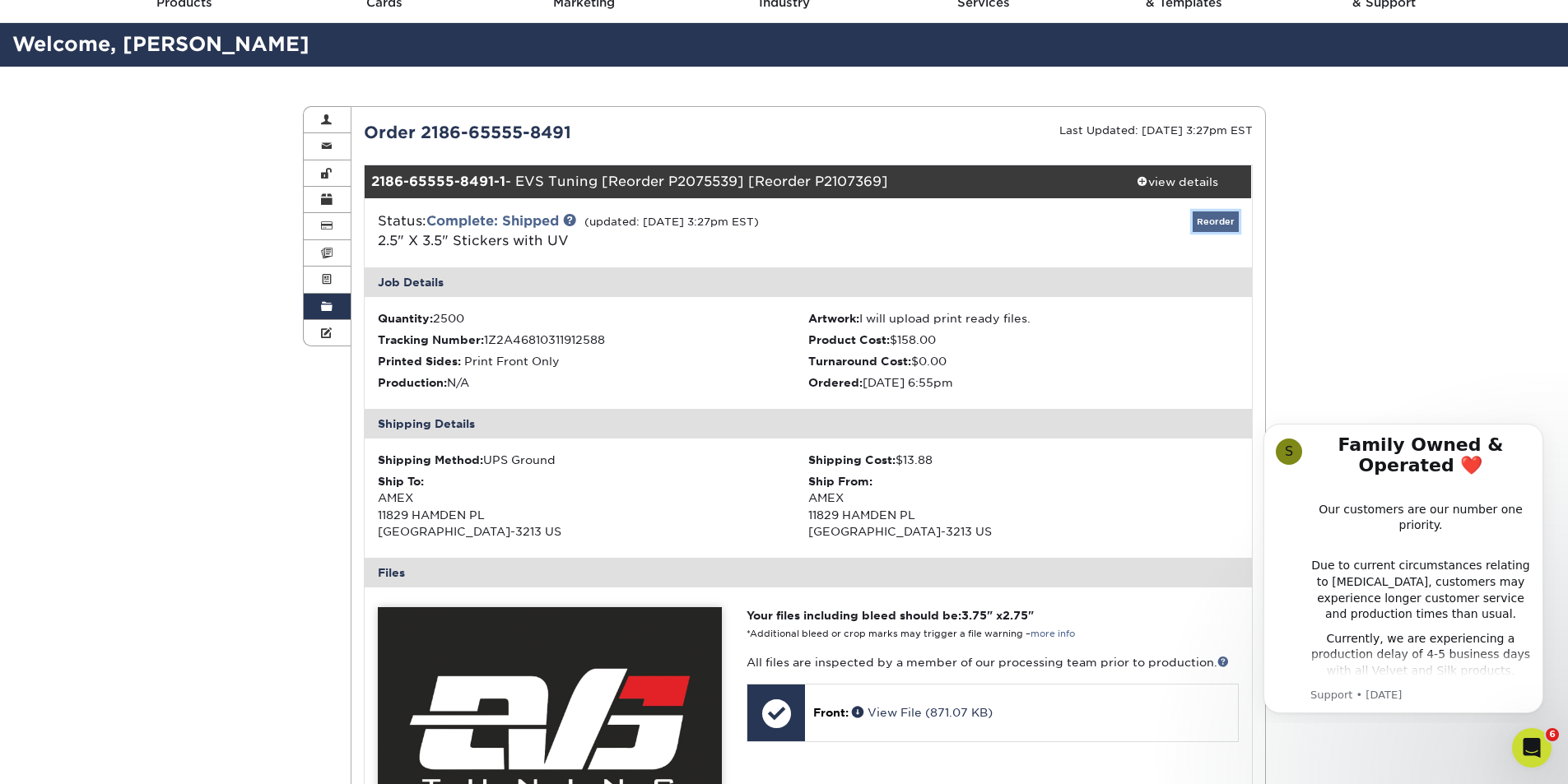
click at [1206, 225] on link "Reorder" at bounding box center [1216, 221] width 46 height 21
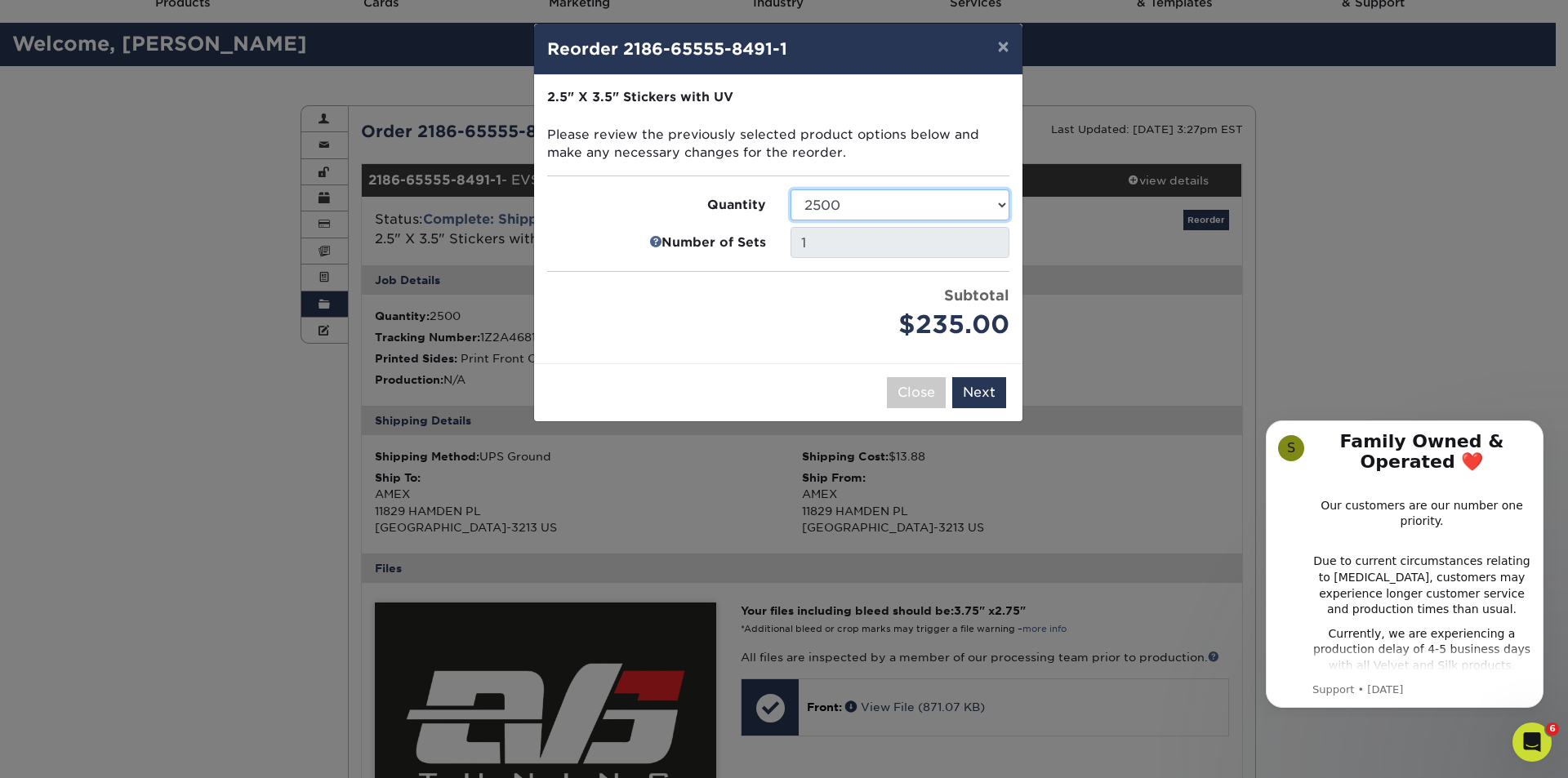
click at [887, 209] on select "500 1000 2500 5000 10000 15000 20000 25000" at bounding box center [900, 205] width 219 height 31
select select "52e3d710-0e8f-4d4d-8560-7d4d8655be69"
click at [791, 189] on select "500 1000 2500 5000 10000 15000 20000 25000" at bounding box center [900, 205] width 219 height 31
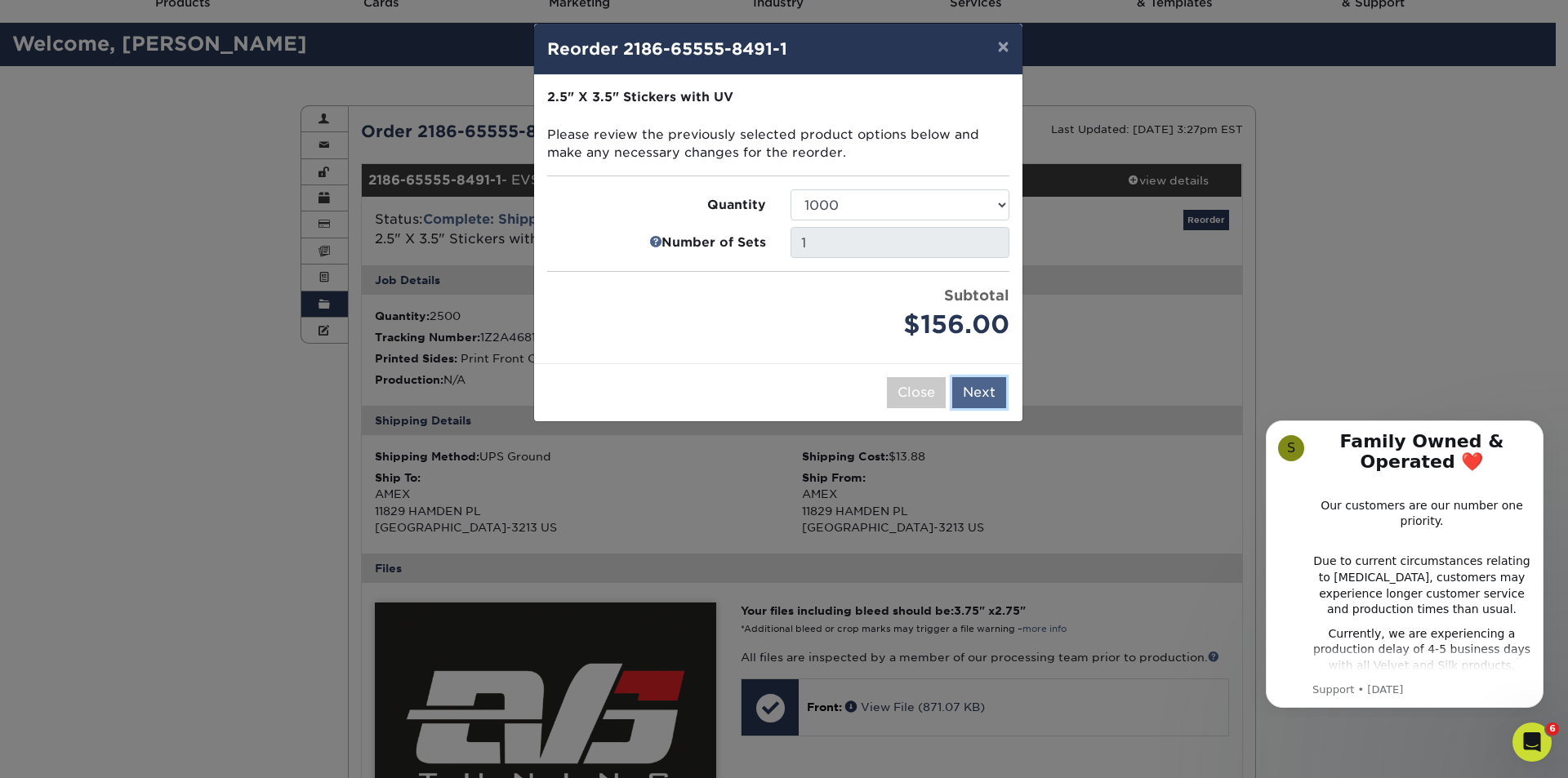
click at [967, 394] on button "Next" at bounding box center [979, 393] width 54 height 31
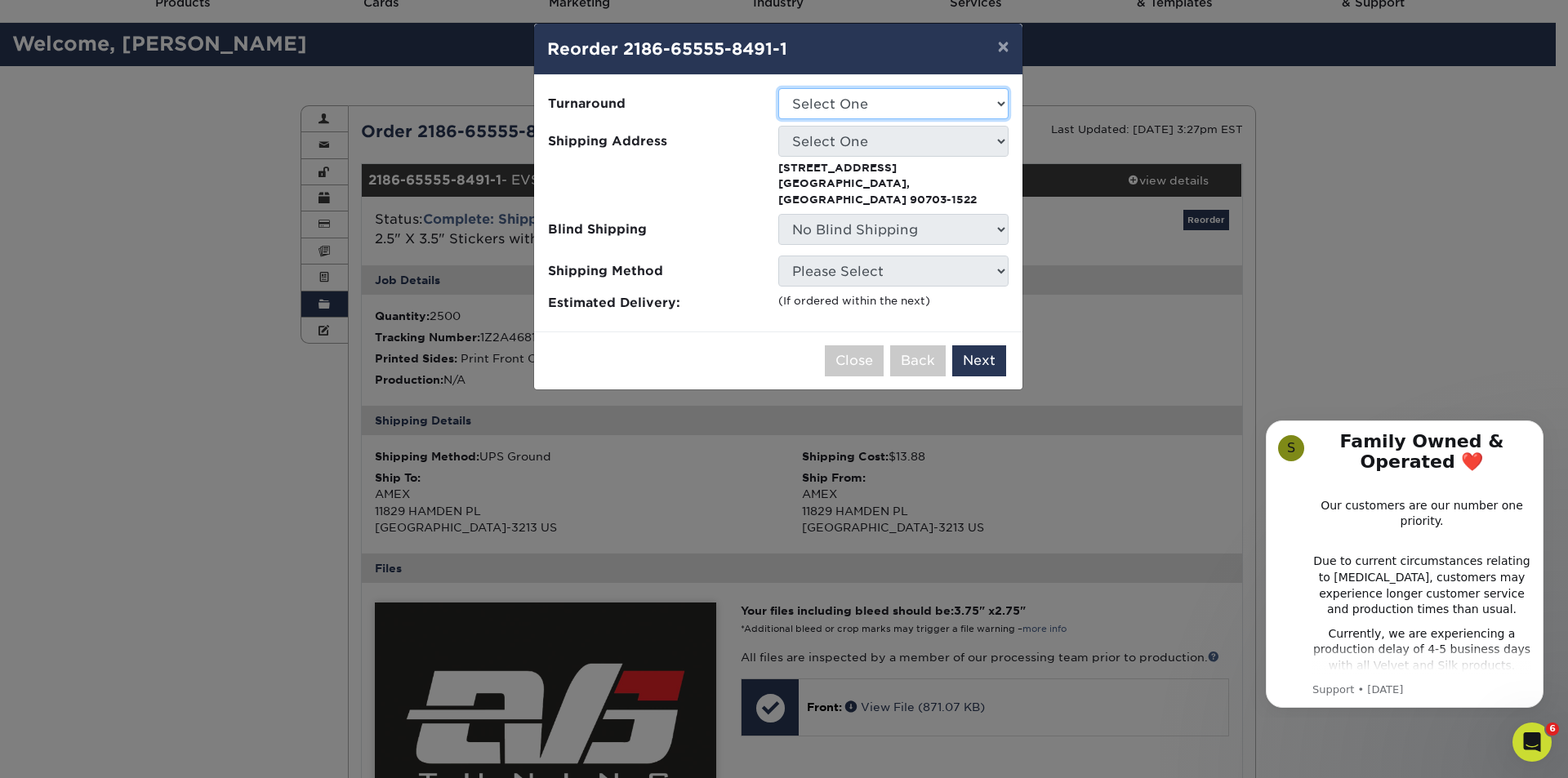
click at [897, 112] on select "Select One 2-4 Business Days 2 Day Next Business Day" at bounding box center [893, 104] width 230 height 31
select select "b629d35b-5bcb-4505-b665-586e39c7e2b5"
click at [778, 88] on select "Select One 2-4 Business Days 2 Day Next Business Day" at bounding box center [893, 104] width 230 height 31
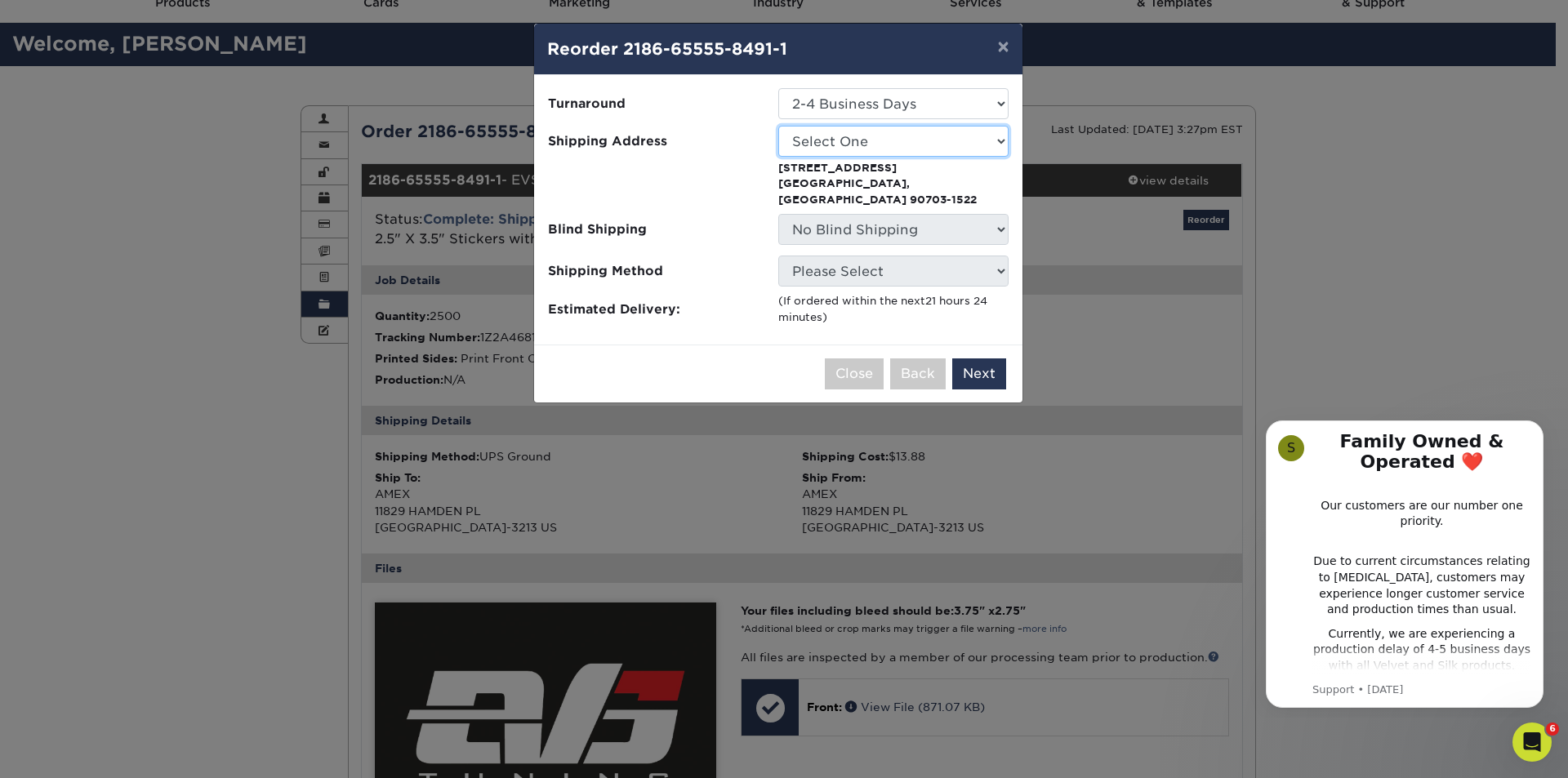
click at [867, 146] on select "Select One AMEX" at bounding box center [893, 141] width 230 height 31
select select "5254"
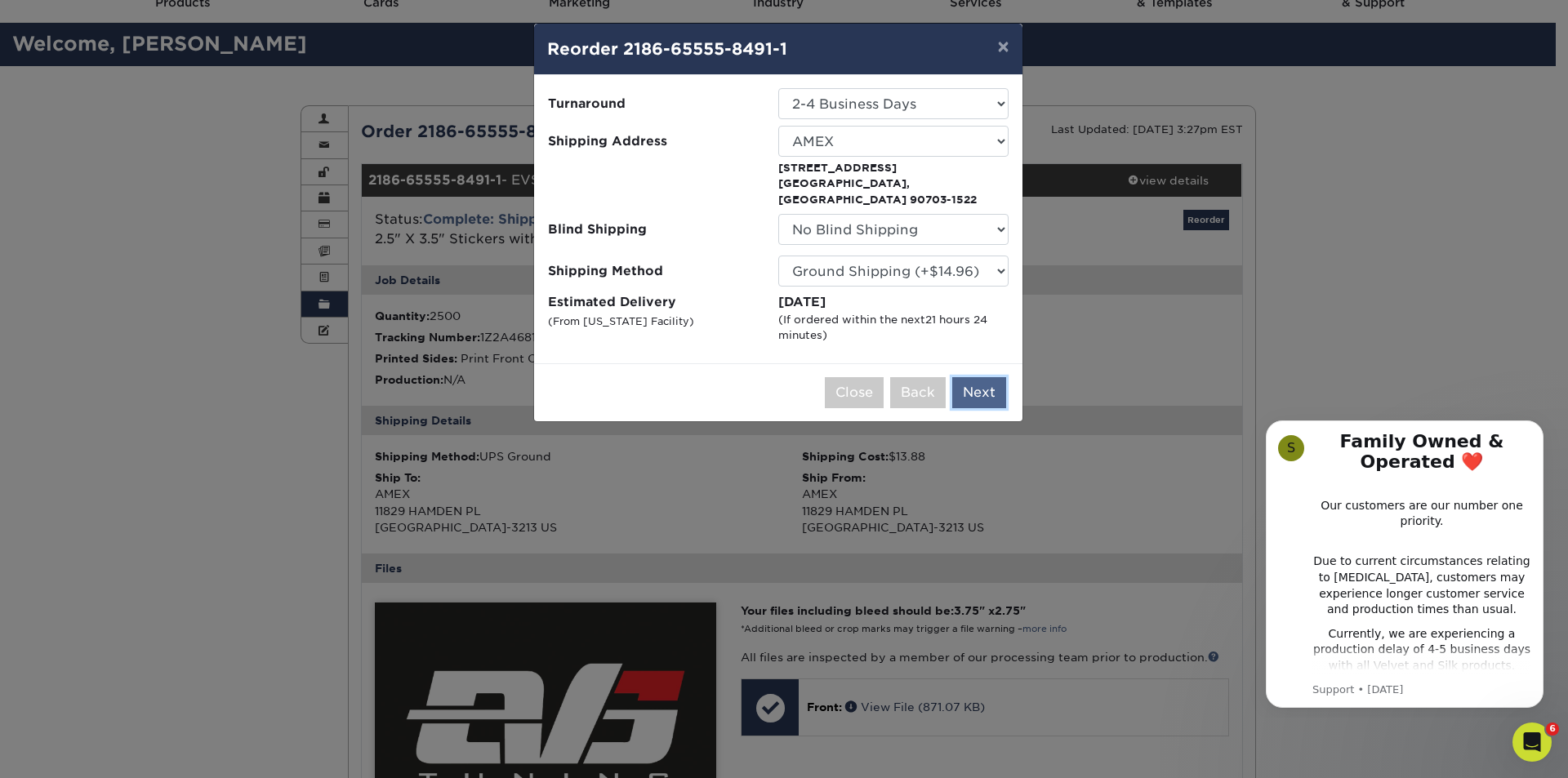
click at [985, 380] on button "Next" at bounding box center [979, 393] width 54 height 31
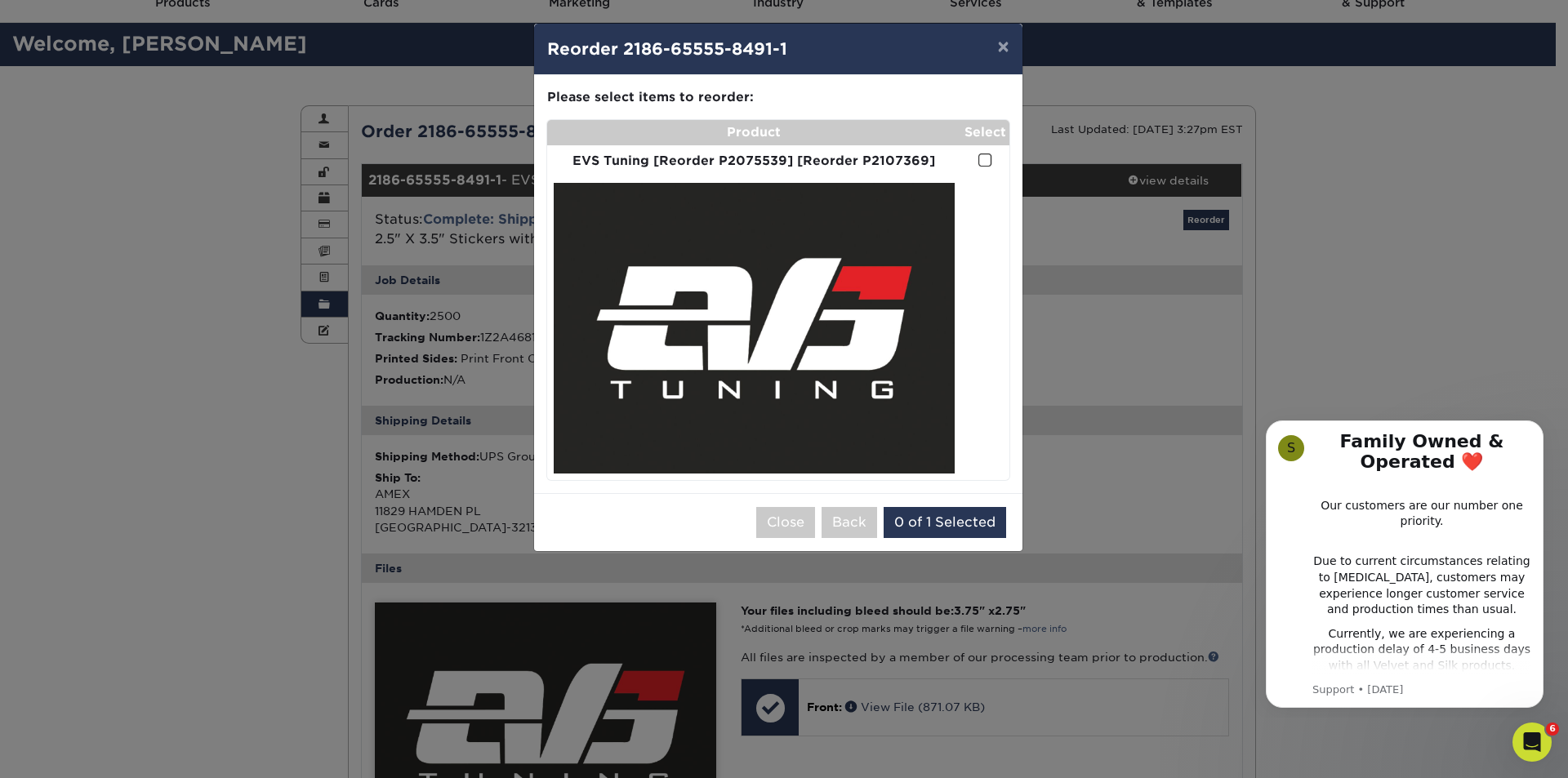
click at [981, 154] on span at bounding box center [985, 160] width 14 height 16
click at [0, 0] on input "checkbox" at bounding box center [0, 0] width 0 height 0
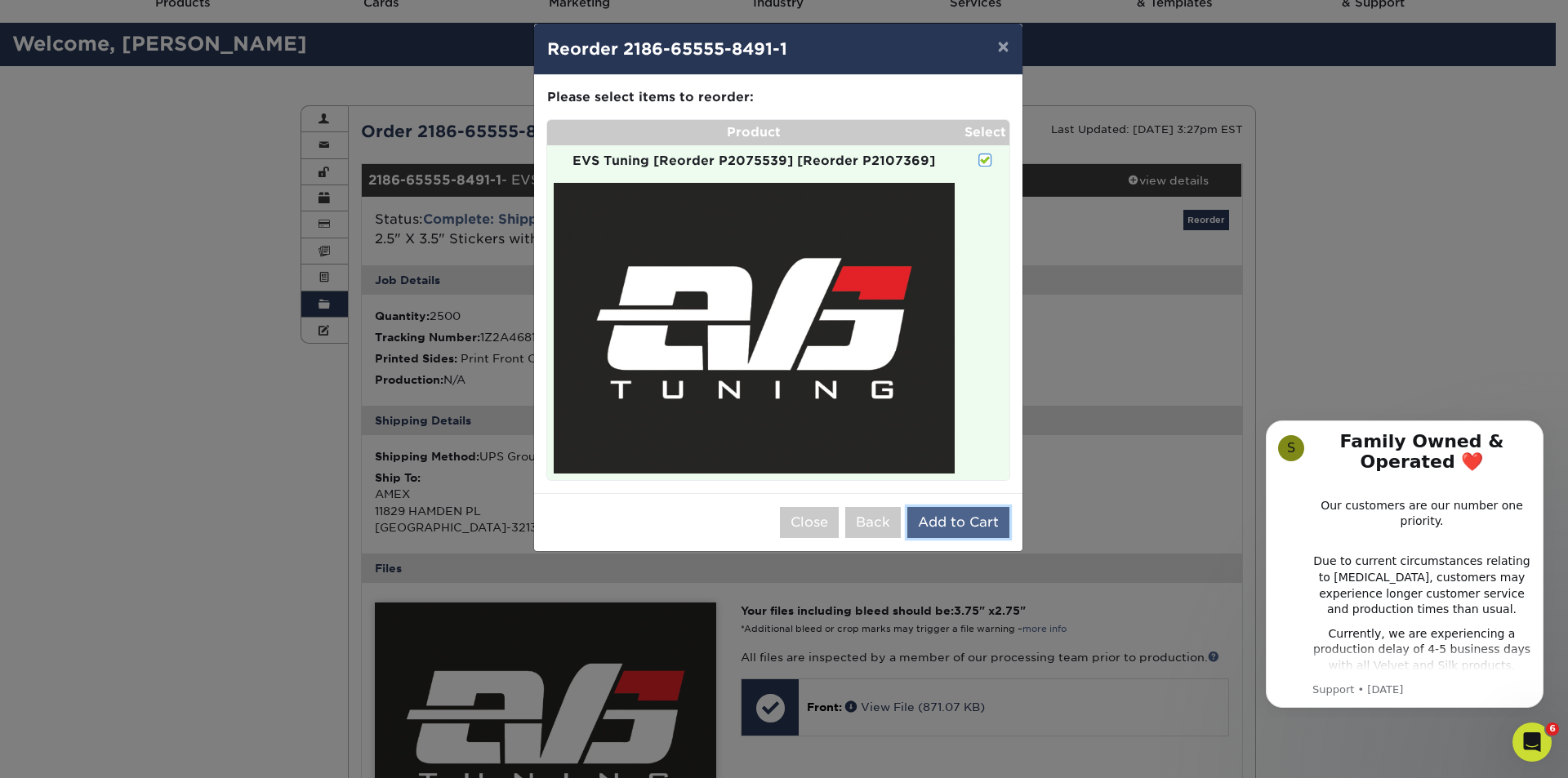
click at [965, 517] on button "Add to Cart" at bounding box center [958, 522] width 102 height 31
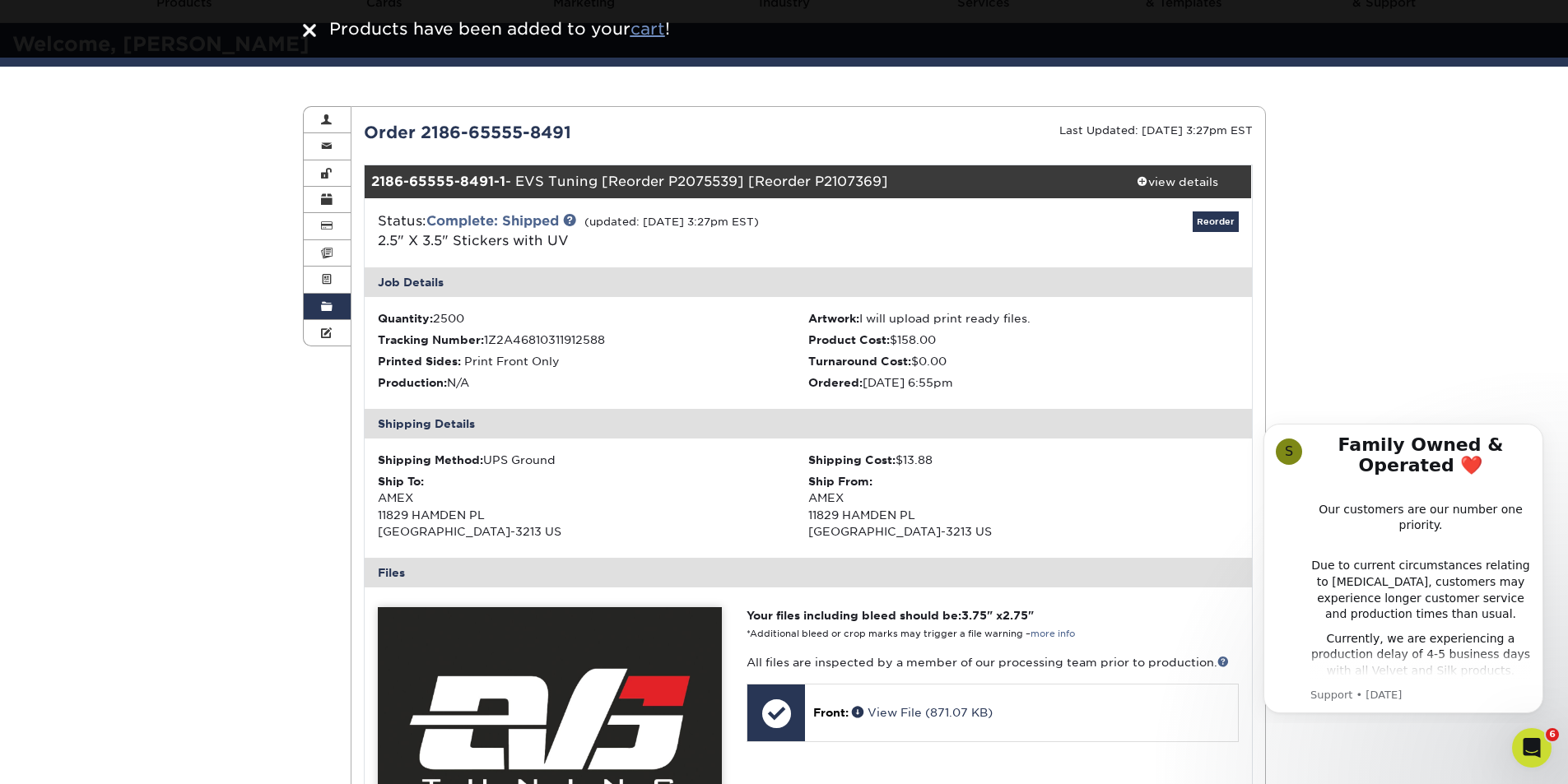
click at [645, 32] on u "cart" at bounding box center [648, 29] width 35 height 20
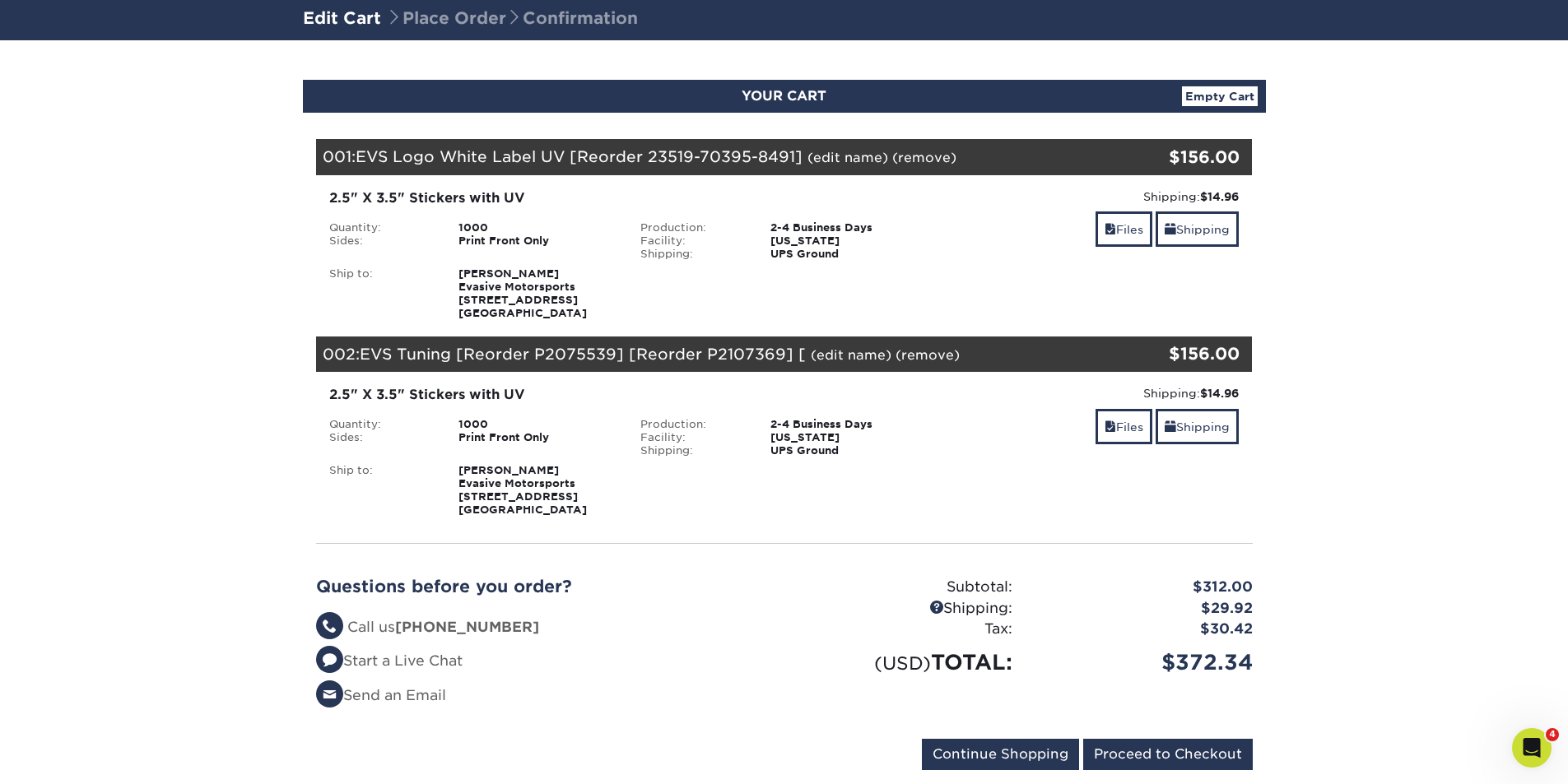
scroll to position [247, 0]
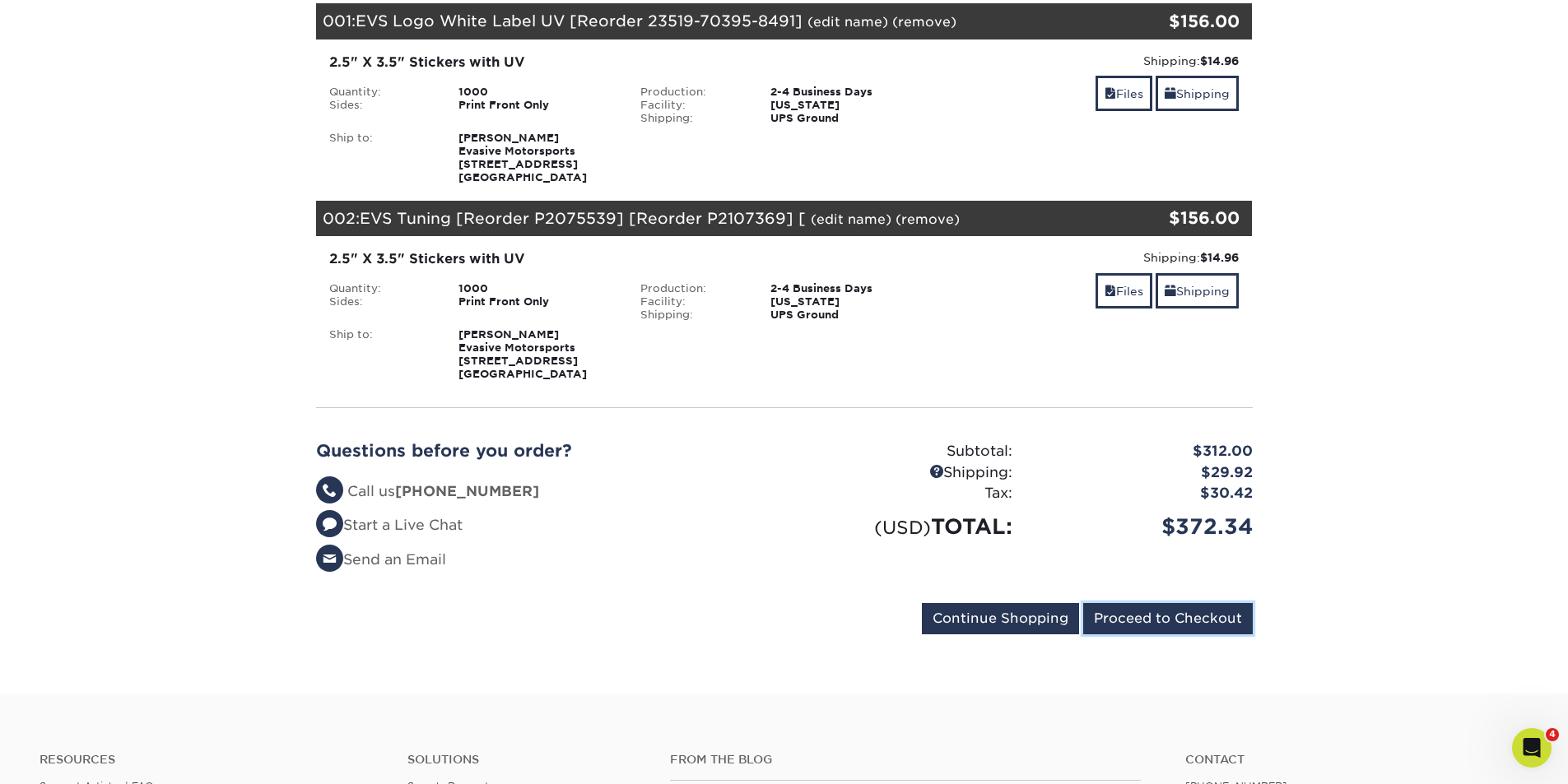
drag, startPoint x: 1189, startPoint y: 614, endPoint x: 1196, endPoint y: 511, distance: 103.2
click at [1202, 527] on div "Your Cart is Empty View Account Active Orders Order History Contact Us Business…" at bounding box center [784, 322] width 937 height 637
click at [932, 473] on link at bounding box center [936, 471] width 14 height 14
click at [1145, 612] on input "Proceed to Checkout" at bounding box center [1168, 619] width 169 height 31
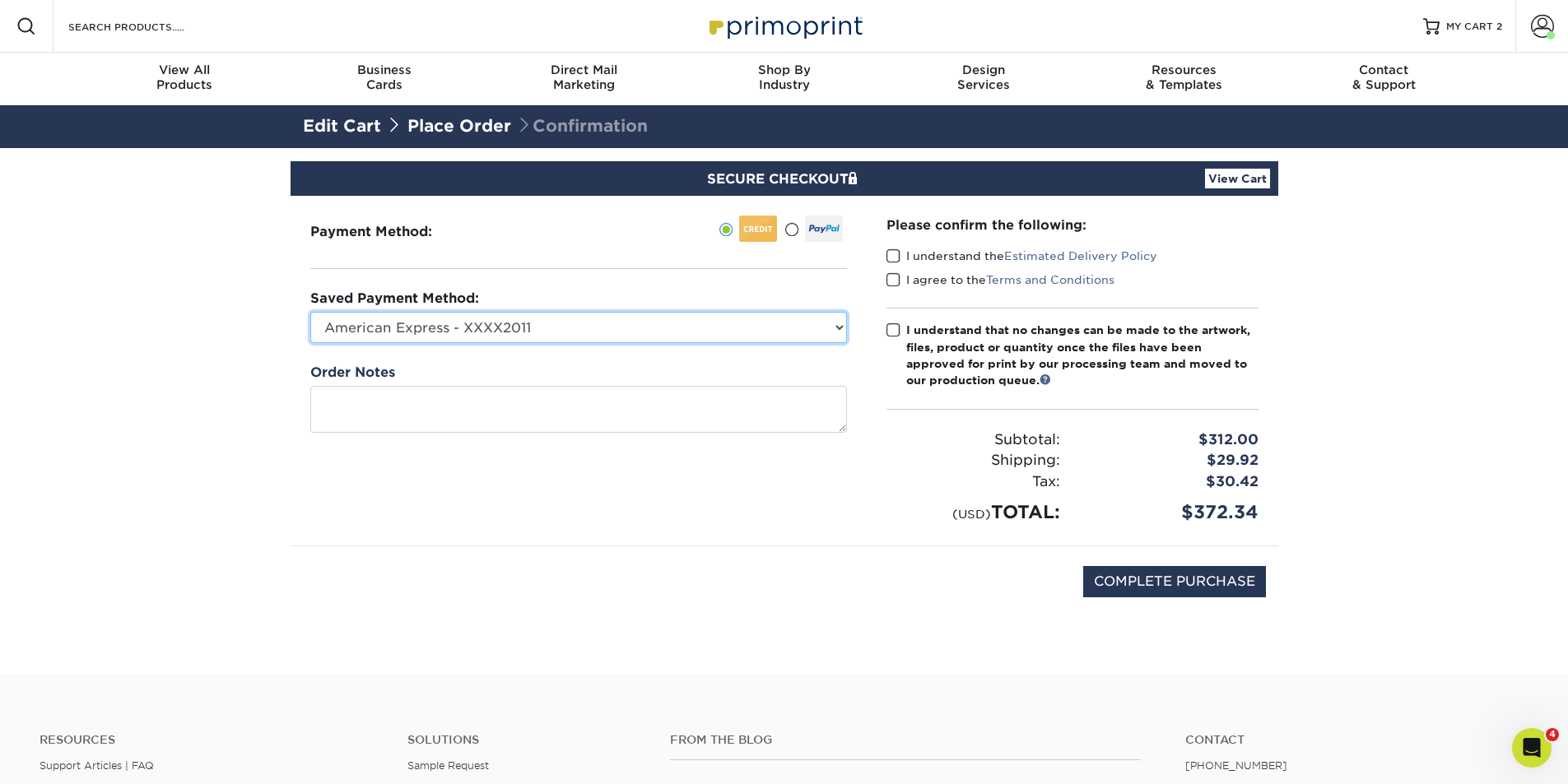
click at [697, 315] on select "American Express - XXXX2011 American Express - XXXX5006 Visa - XXXX0976 Visa - …" at bounding box center [578, 327] width 536 height 31
click at [714, 315] on select "American Express - XXXX2011 American Express - XXXX5006 Visa - XXXX0976 Visa - …" at bounding box center [578, 327] width 536 height 31
select select
click at [310, 312] on select "American Express - XXXX2011 American Express - XXXX5006 Visa - XXXX0976 Visa - …" at bounding box center [578, 327] width 536 height 31
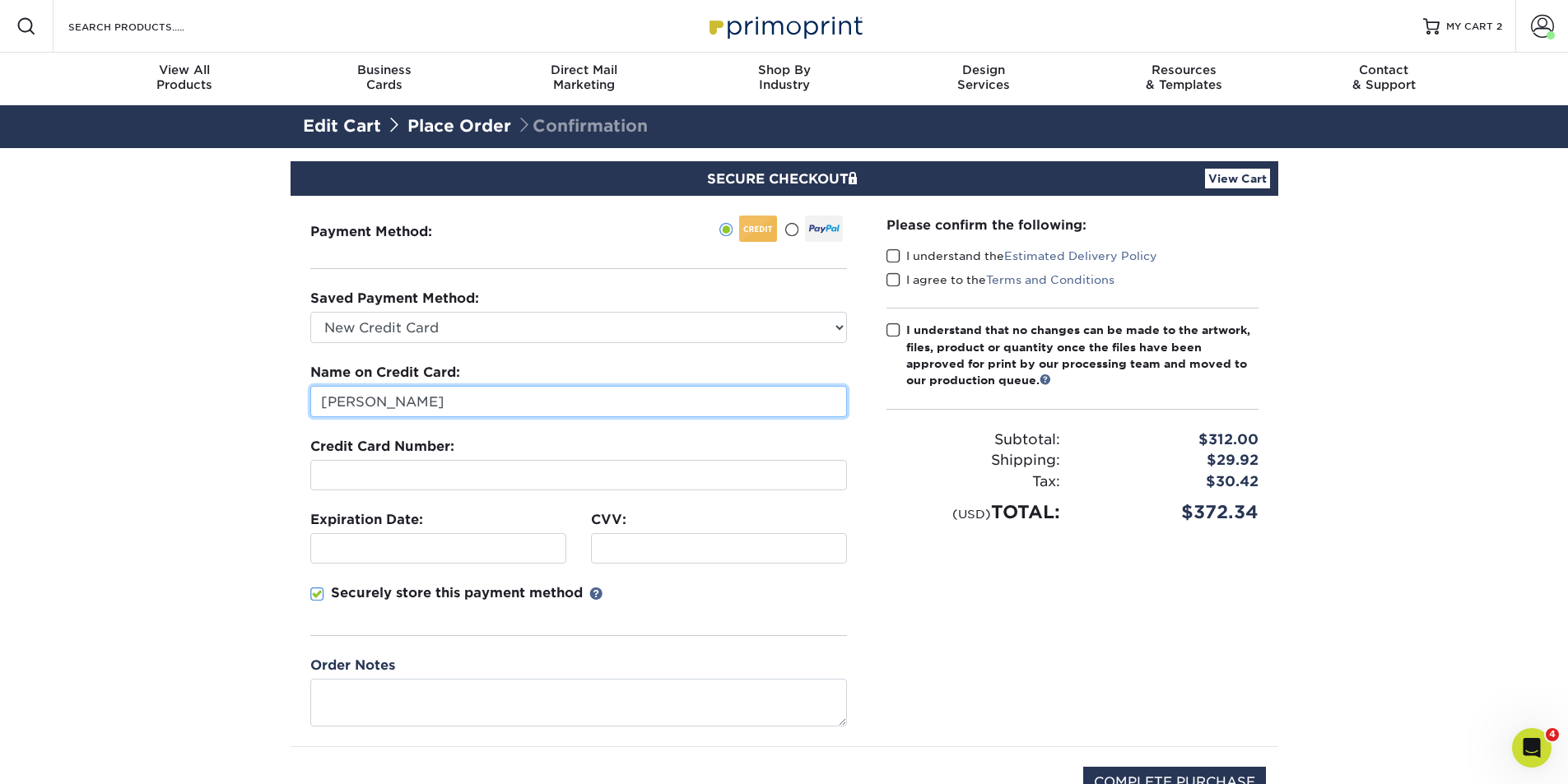
click at [453, 399] on input "[PERSON_NAME]" at bounding box center [578, 402] width 536 height 31
drag, startPoint x: 262, startPoint y: 474, endPoint x: 272, endPoint y: 478, distance: 10.8
click at [262, 475] on section "SECURE CHECKOUT View Cart Payment Method: Saved Payment Method:" at bounding box center [784, 511] width 1568 height 726
click at [402, 463] on div at bounding box center [578, 475] width 536 height 31
click at [731, 556] on iframe at bounding box center [719, 548] width 241 height 16
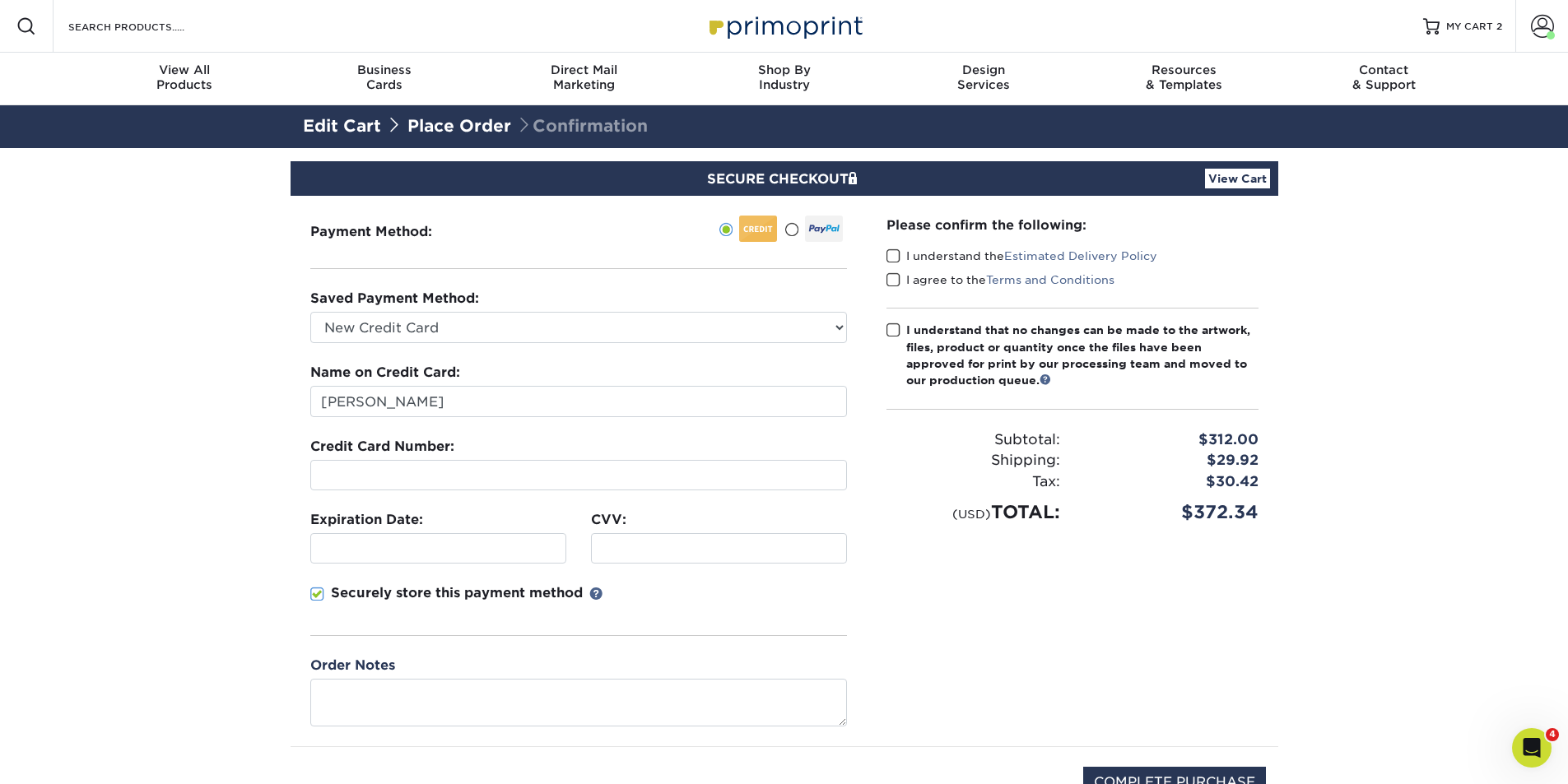
click at [585, 667] on div "Order Notes" at bounding box center [578, 690] width 536 height 70
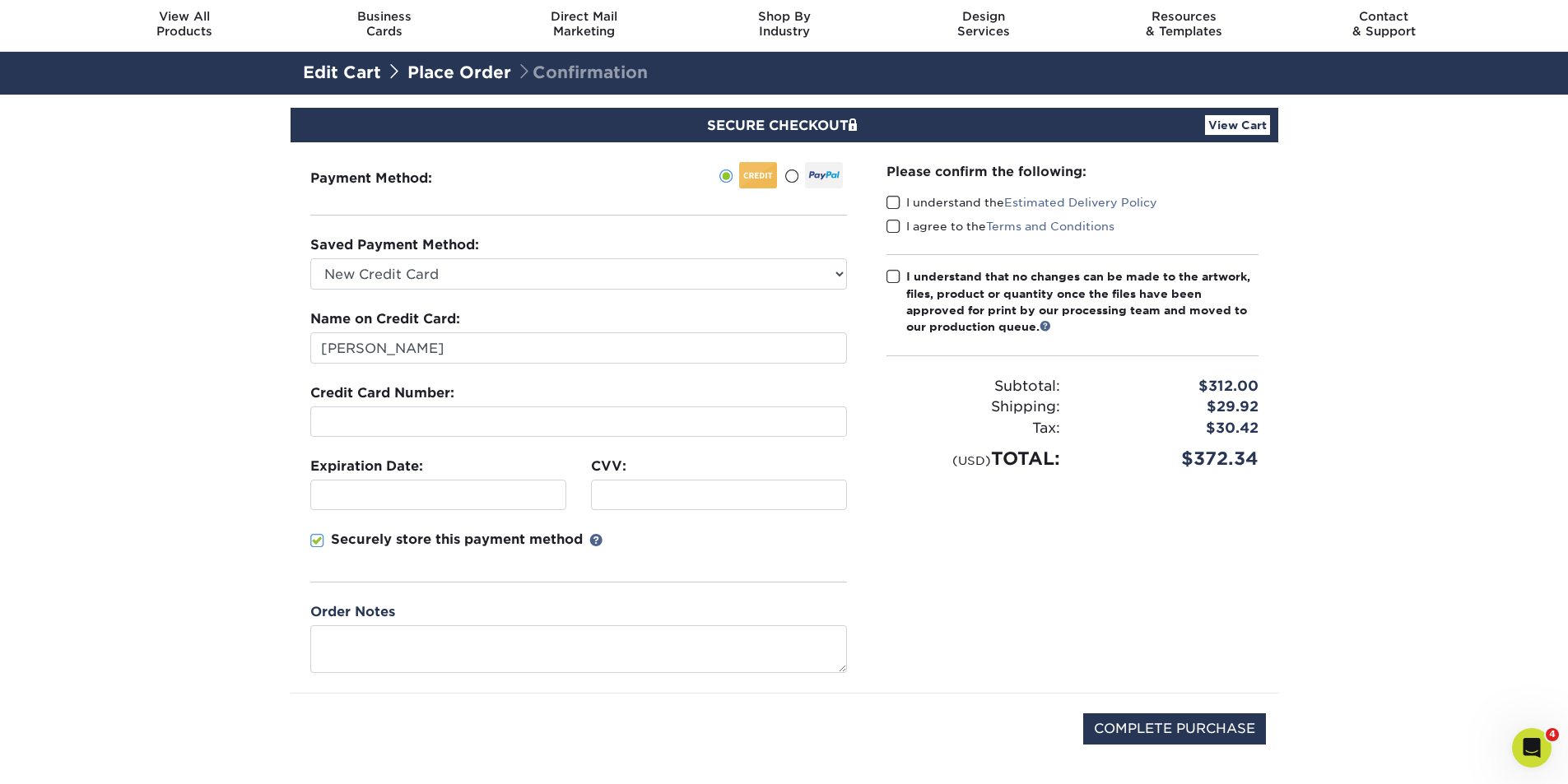
scroll to position [82, 0]
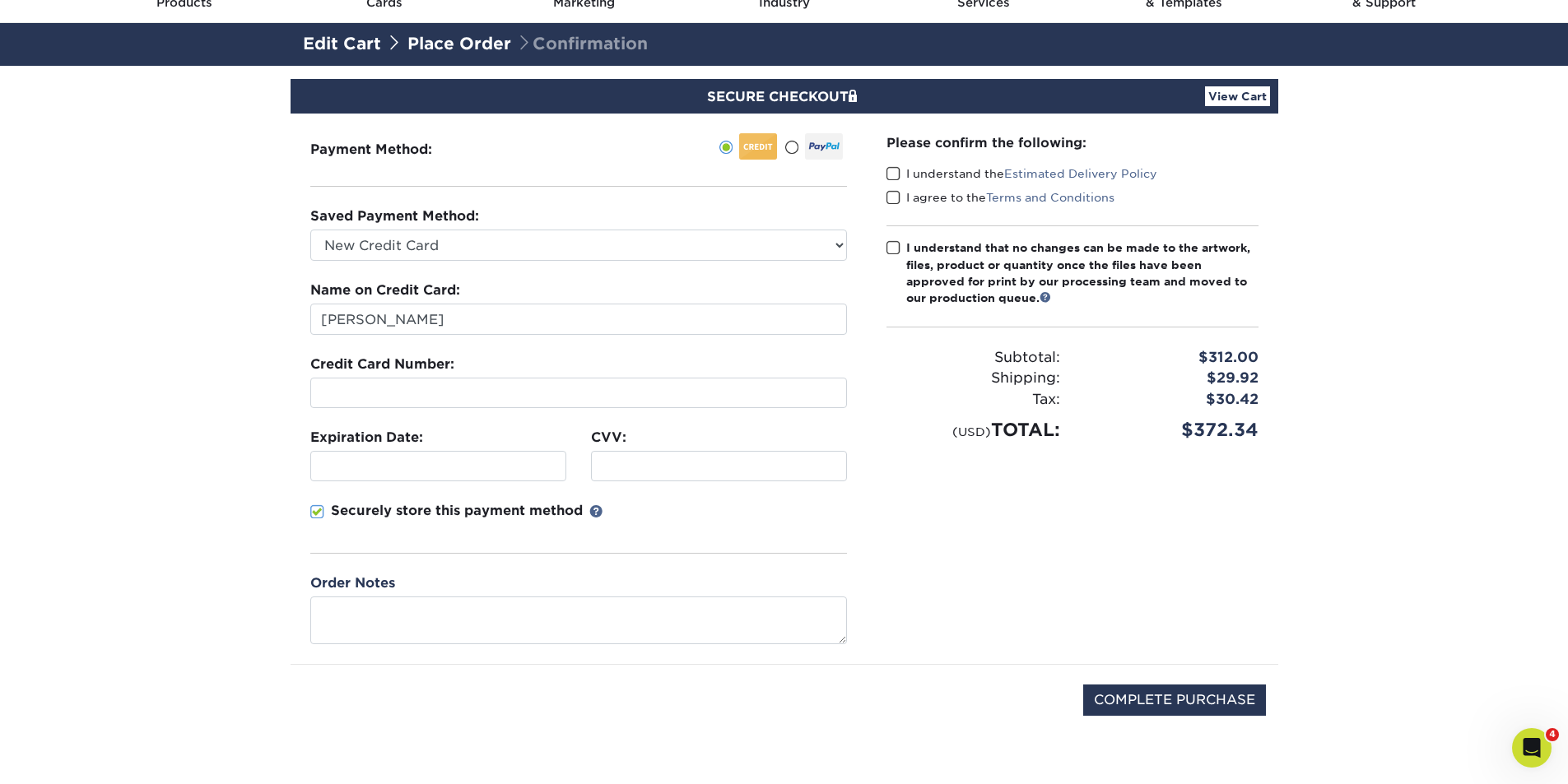
click at [894, 171] on span at bounding box center [893, 174] width 14 height 16
click at [0, 0] on input "I understand the Estimated Delivery Policy" at bounding box center [0, 0] width 0 height 0
click at [885, 198] on div "Please confirm the following: I understand the Estimated Delivery Policy I agre…" at bounding box center [1072, 389] width 411 height 550
click at [893, 199] on span at bounding box center [893, 197] width 14 height 16
click at [0, 0] on input "I agree to the Terms and Conditions" at bounding box center [0, 0] width 0 height 0
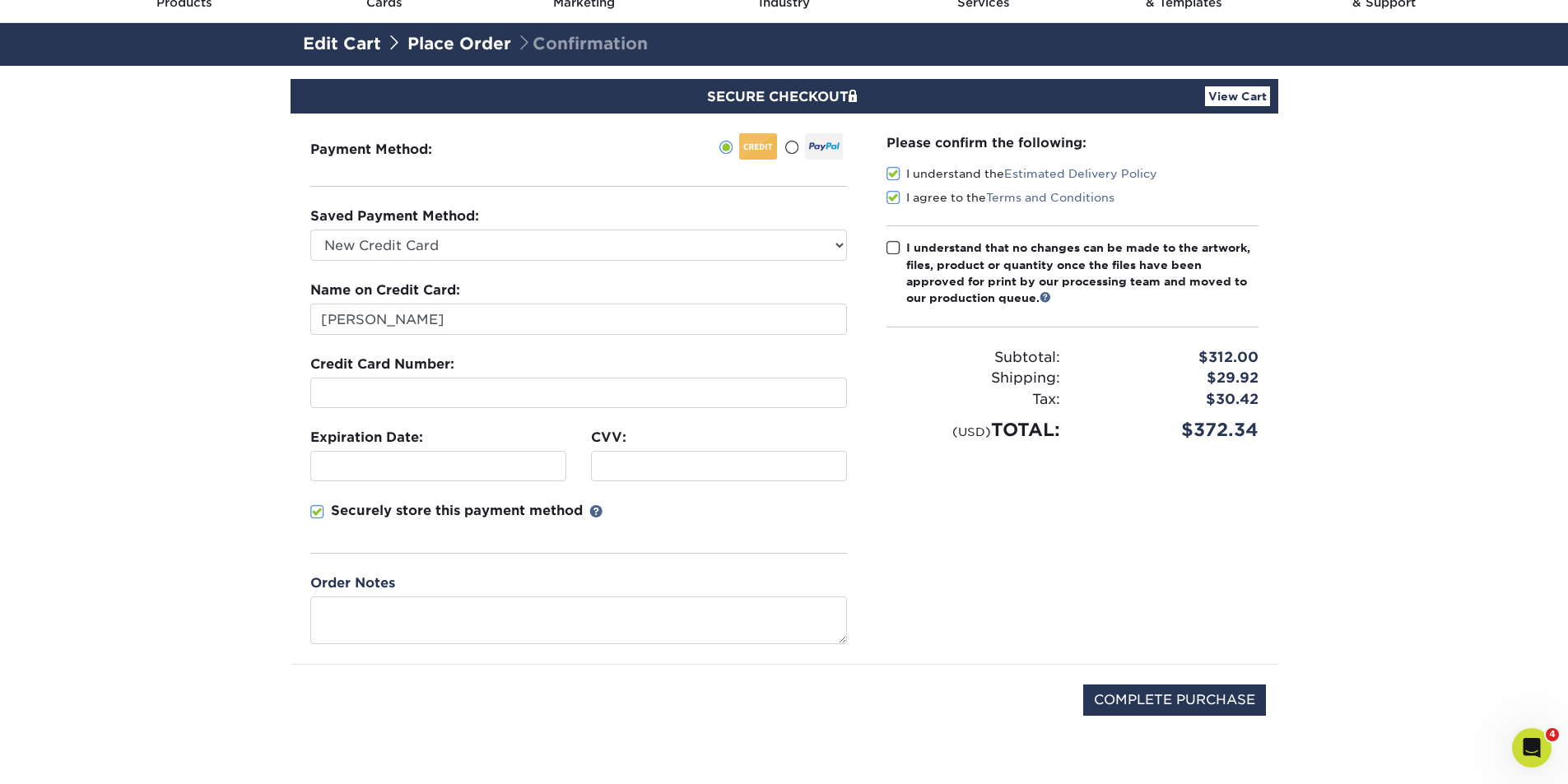
click at [897, 247] on span at bounding box center [893, 248] width 14 height 16
click at [0, 0] on input "I understand that no changes can be made to the artwork, files, product or quan…" at bounding box center [0, 0] width 0 height 0
click at [1132, 704] on input "COMPLETE PURCHASE" at bounding box center [1174, 700] width 182 height 31
type input "PROCESSING, PLEASE WAIT..."
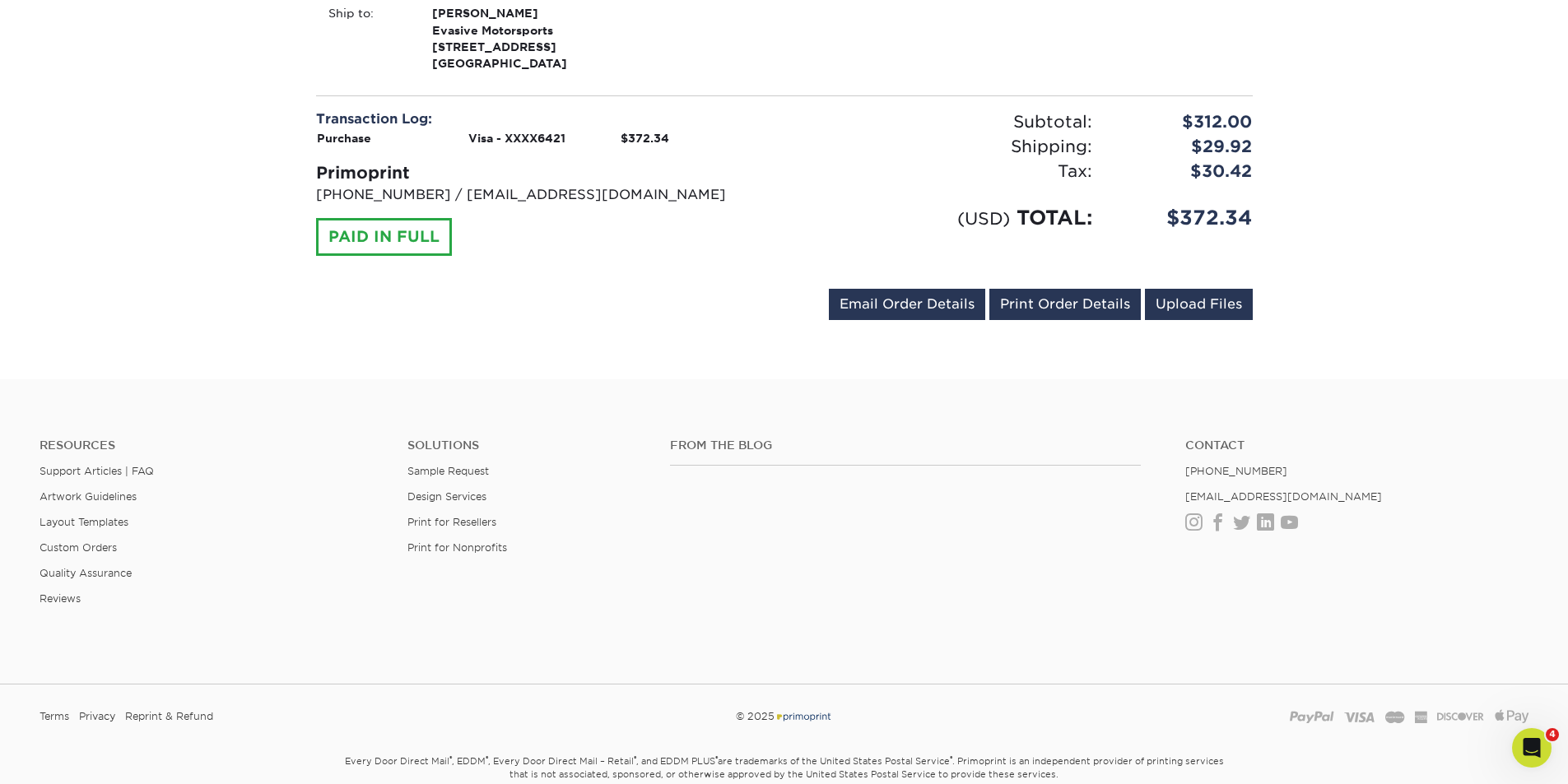
scroll to position [894, 0]
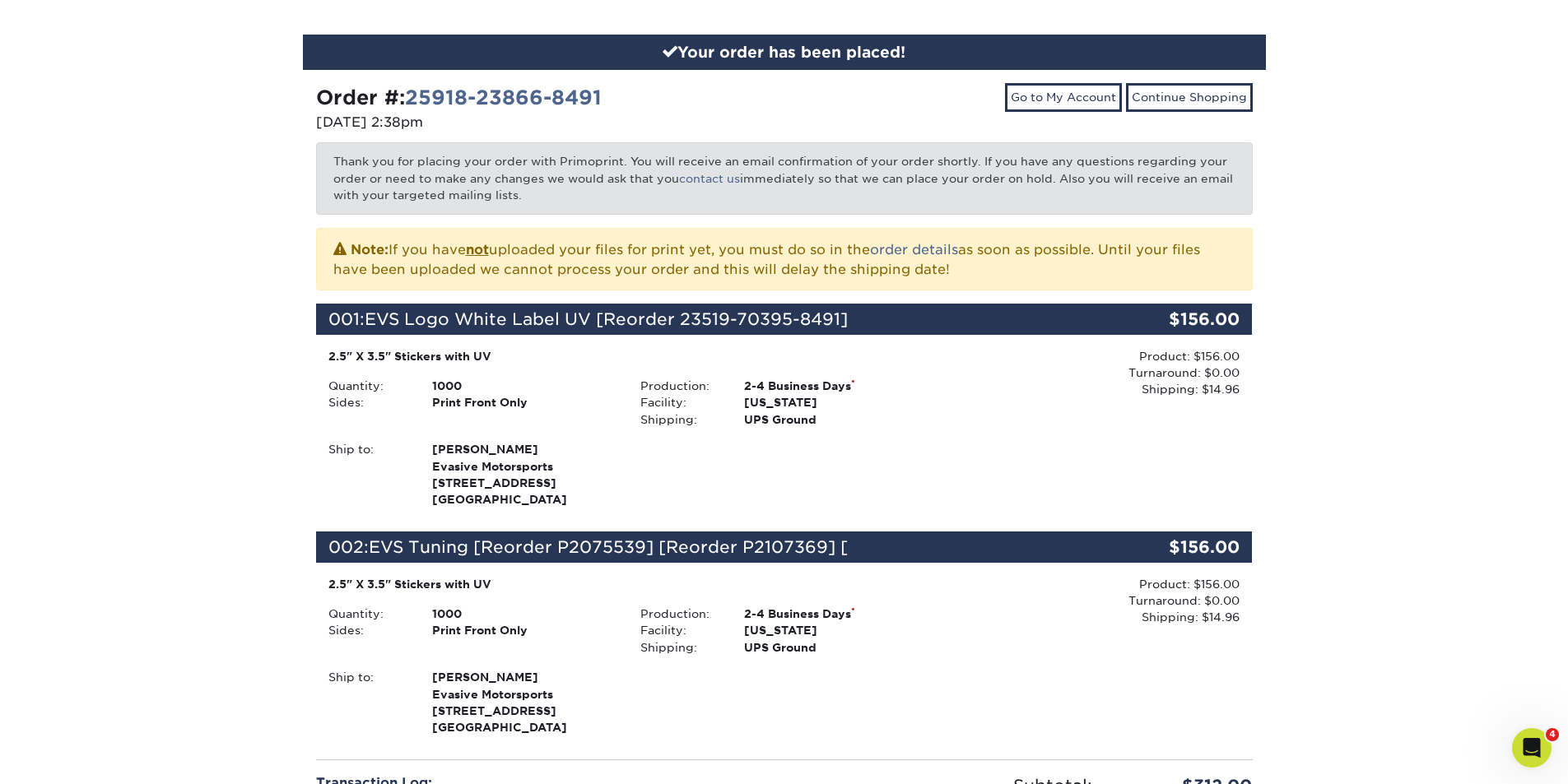
scroll to position [0, 0]
